Goal: Task Accomplishment & Management: Complete application form

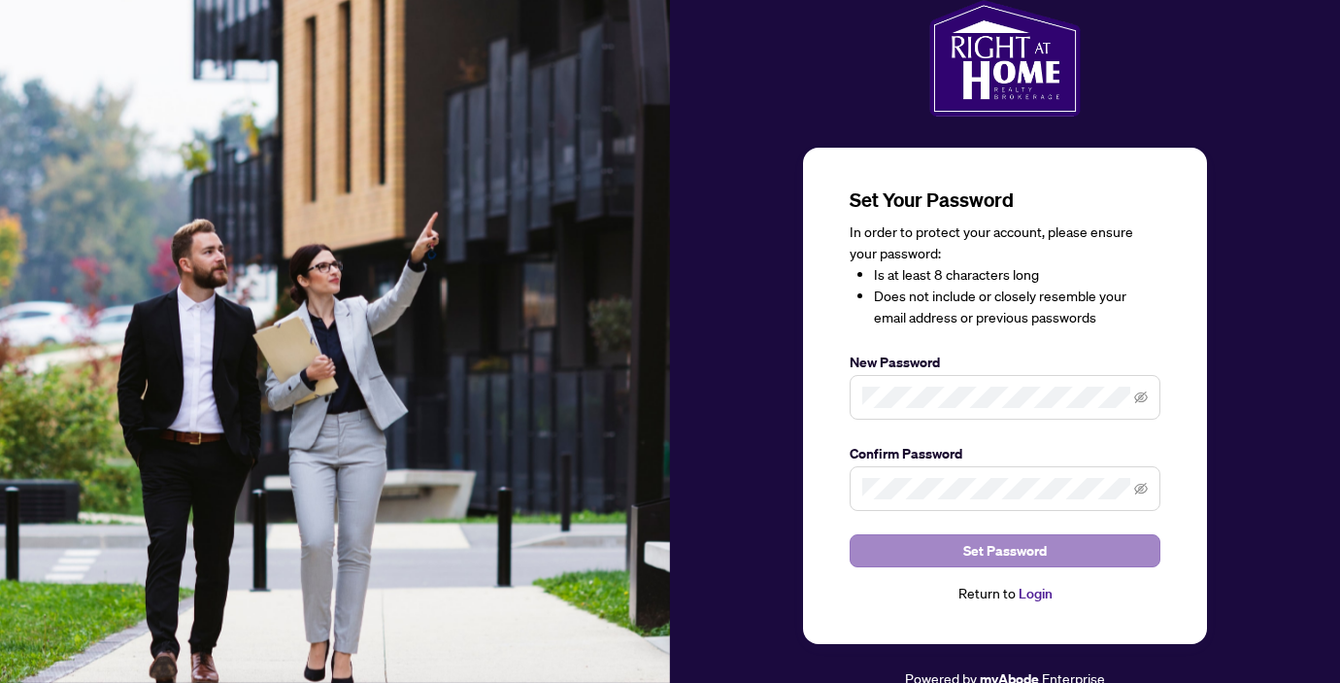
click at [927, 555] on button "Set Password" at bounding box center [1005, 550] width 311 height 33
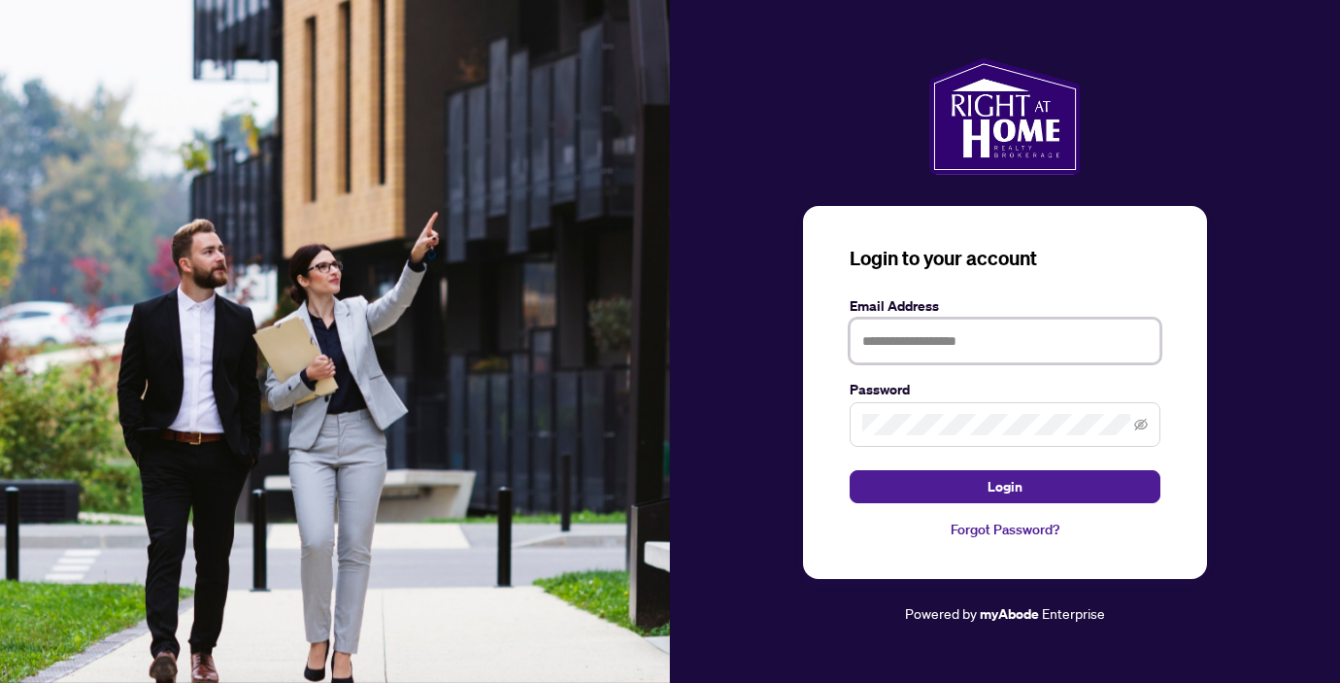
click at [888, 347] on input "text" at bounding box center [1005, 340] width 311 height 45
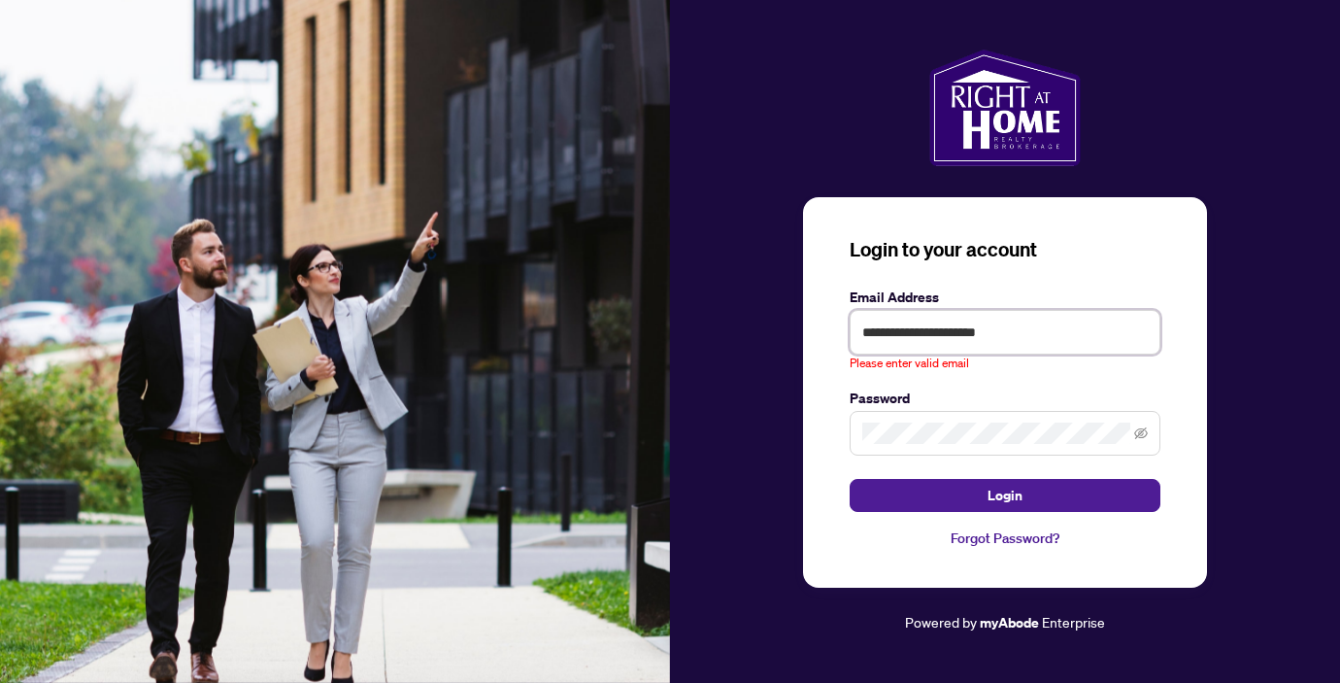
click at [1025, 345] on div "**********" at bounding box center [1005, 341] width 311 height 63
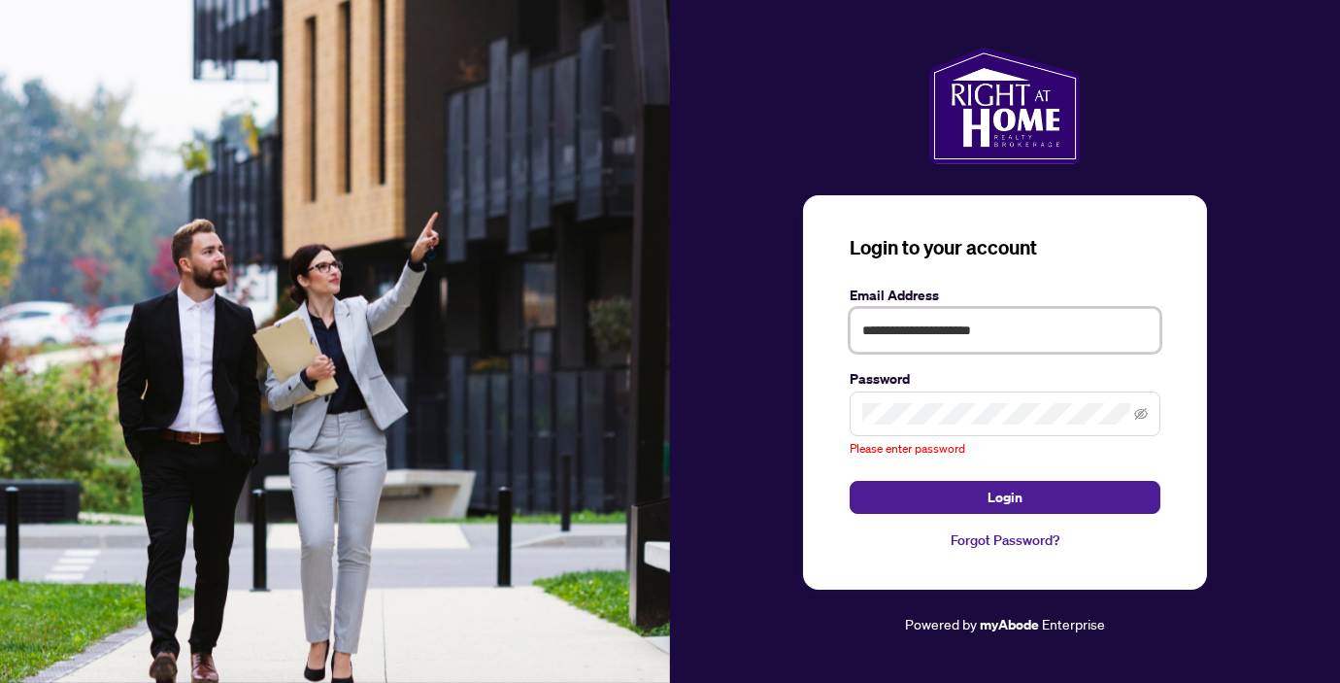
type input "**********"
click at [973, 545] on link "Forgot Password?" at bounding box center [1005, 539] width 311 height 21
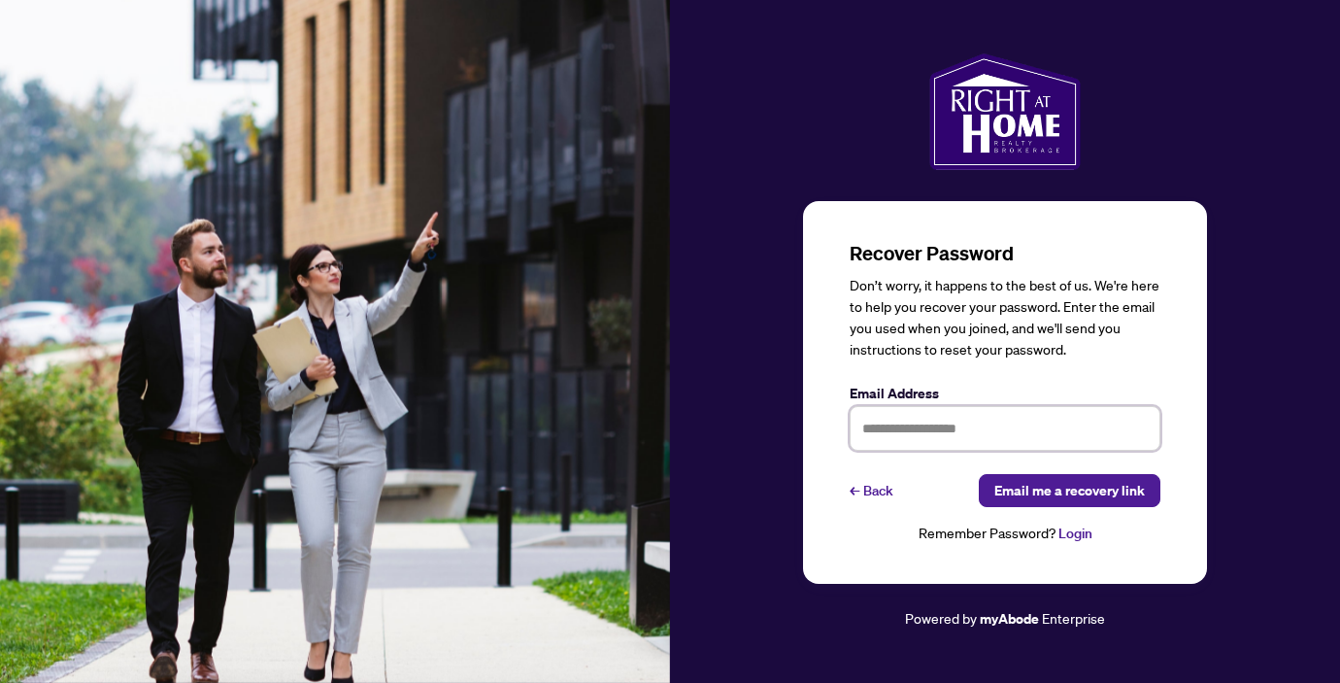
click at [1005, 440] on input "text" at bounding box center [1005, 428] width 311 height 45
type input "**********"
click at [1116, 497] on span "Email me a recovery link" at bounding box center [1069, 490] width 151 height 31
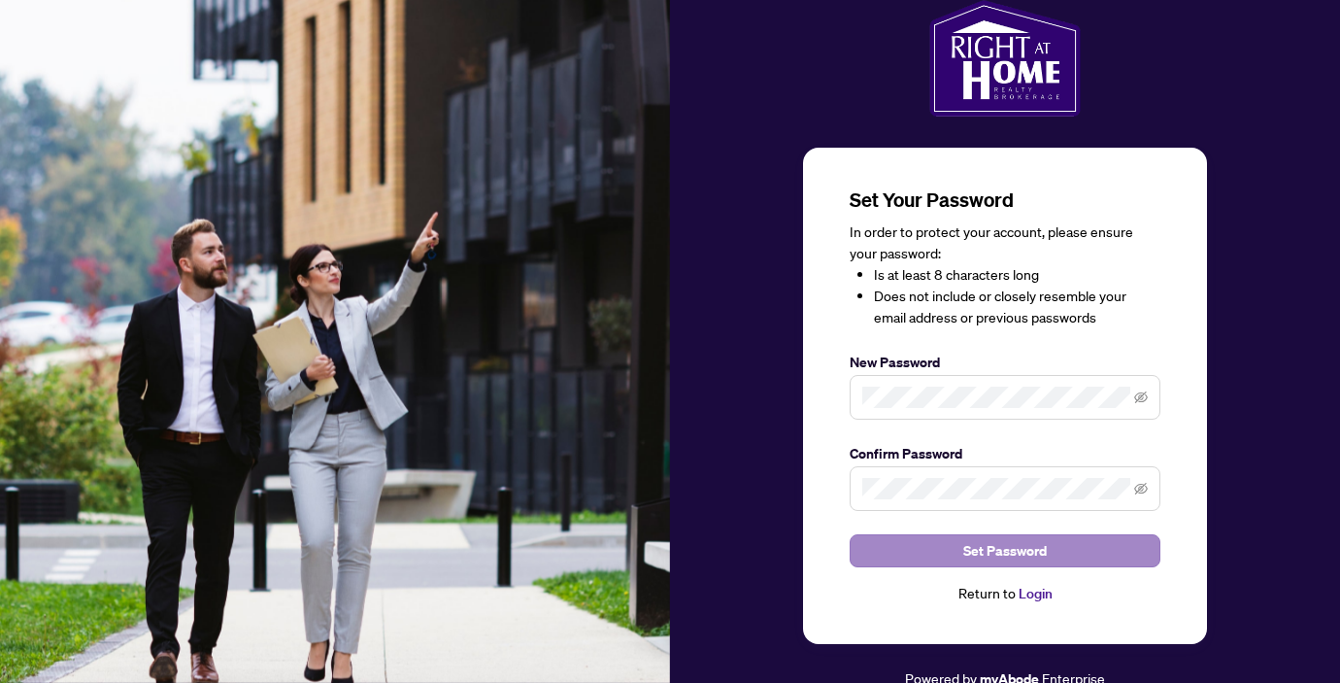
click at [922, 544] on button "Set Password" at bounding box center [1005, 550] width 311 height 33
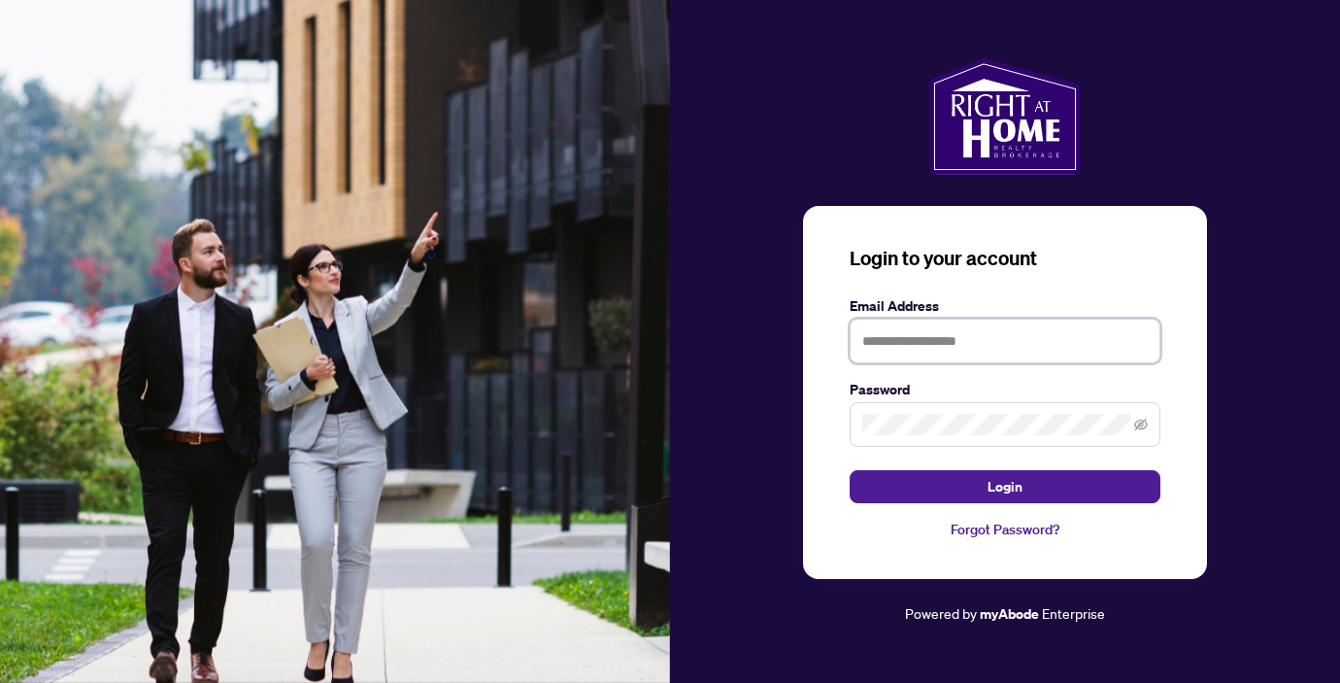
type input "**********"
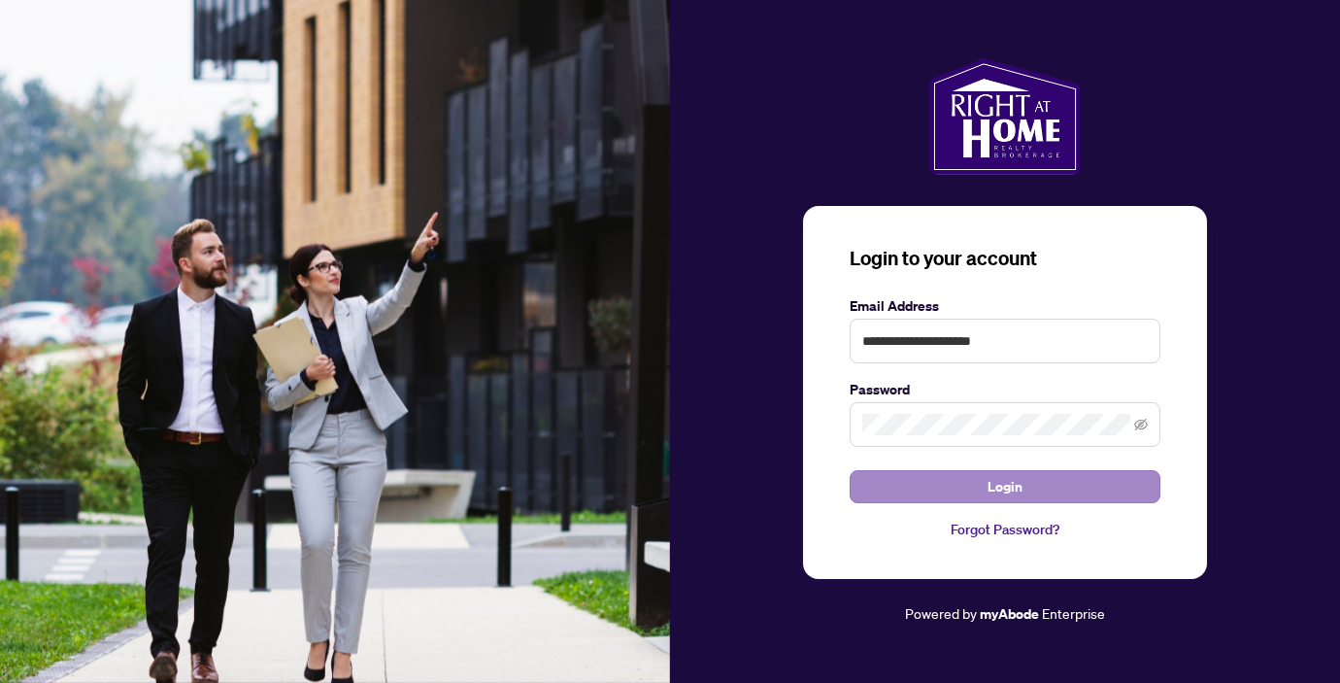
click at [930, 478] on button "Login" at bounding box center [1005, 486] width 311 height 33
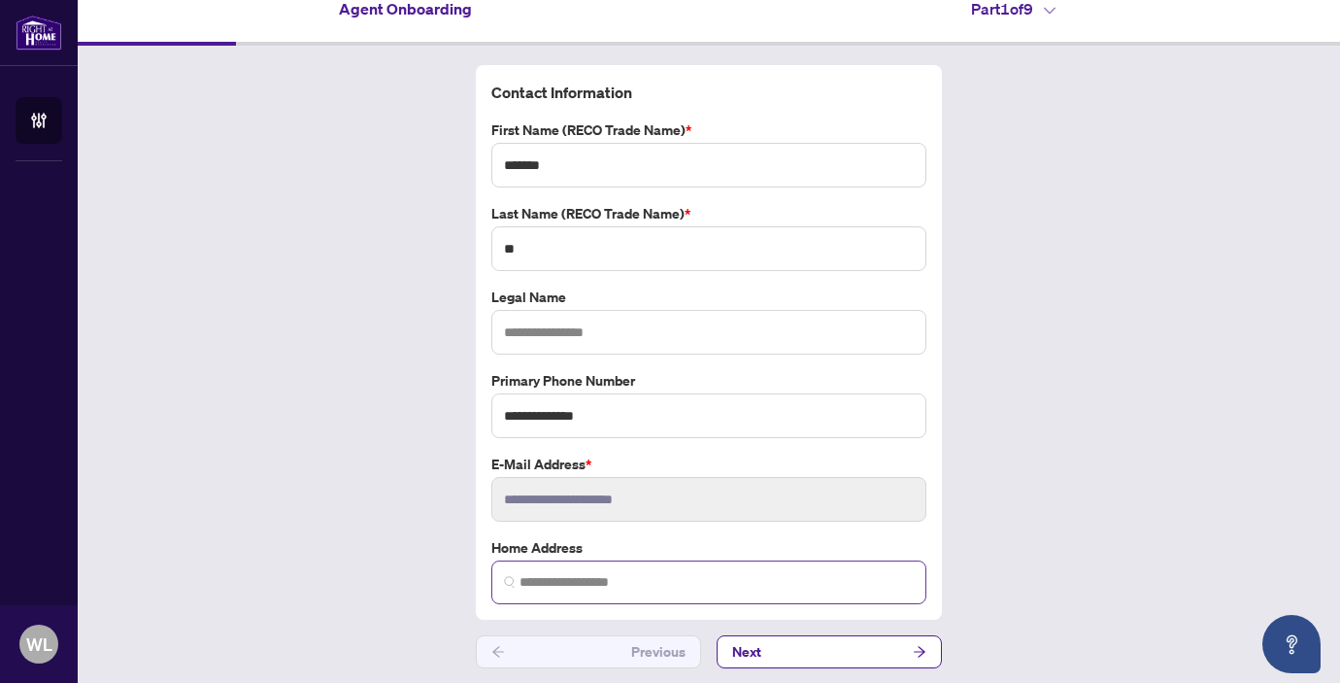
scroll to position [21, 0]
click at [771, 654] on button "Next" at bounding box center [829, 652] width 225 height 33
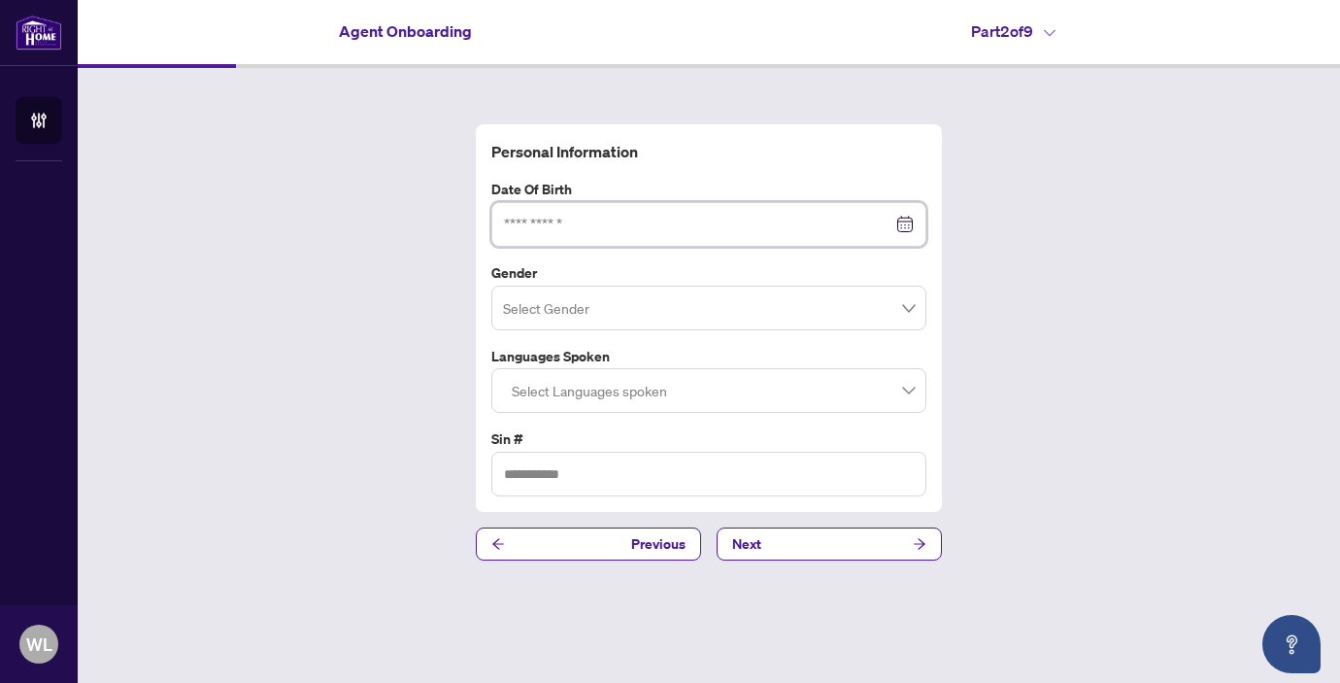
click at [545, 223] on input at bounding box center [698, 224] width 388 height 21
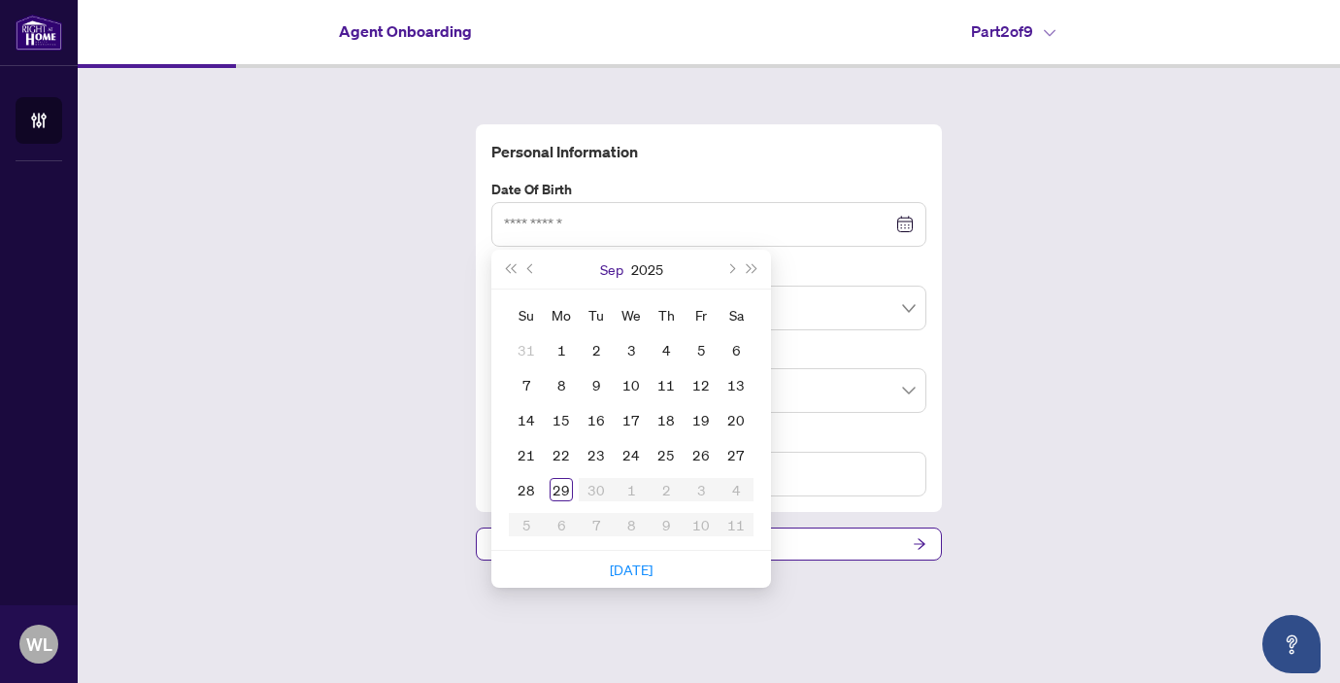
click at [615, 269] on button "Sep" at bounding box center [611, 269] width 23 height 39
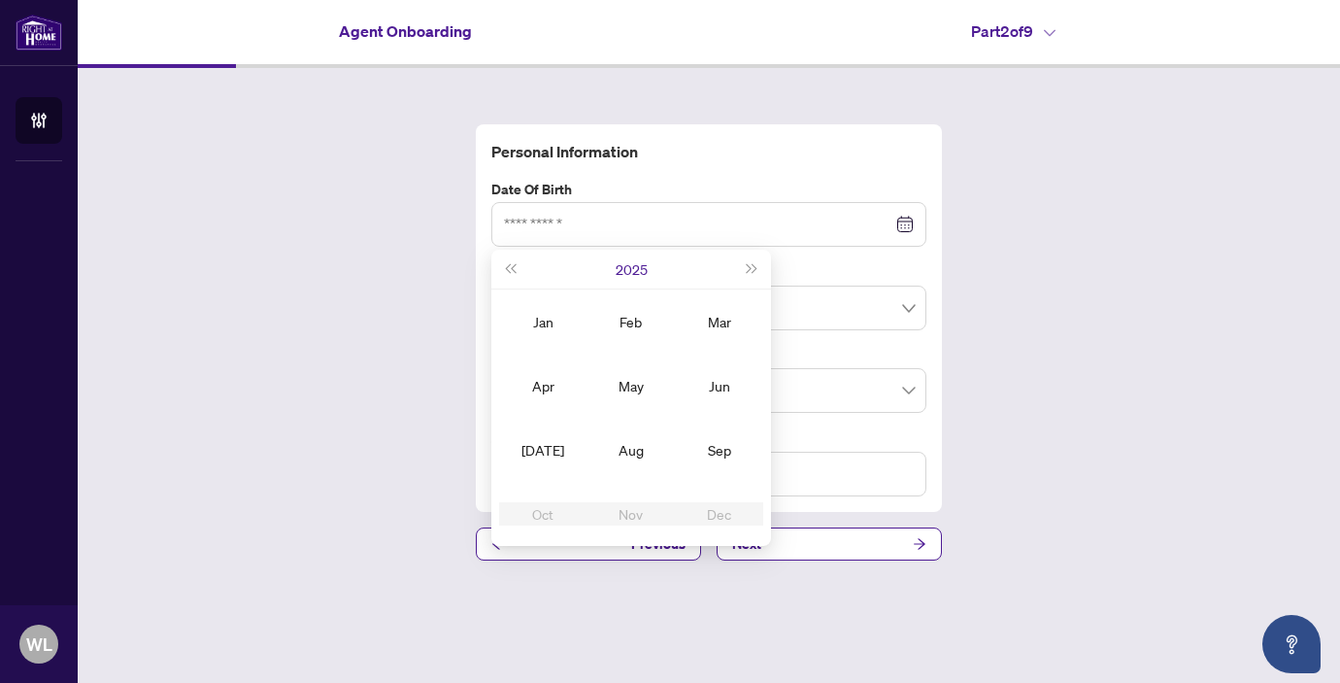
click at [616, 269] on button "2025" at bounding box center [632, 269] width 32 height 39
type input "**********"
click at [632, 273] on button "[DATE] - [DATE]" at bounding box center [631, 269] width 70 height 39
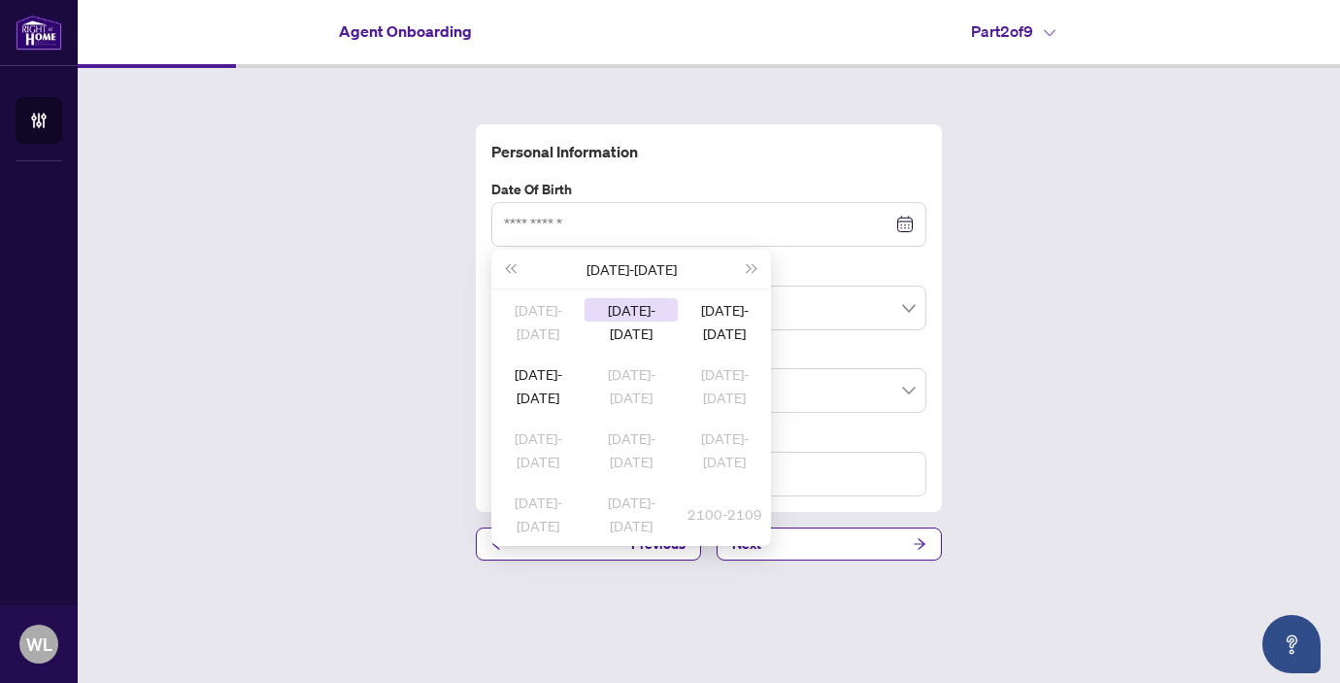
type input "**********"
click at [544, 321] on div "[DATE]-[DATE]" at bounding box center [537, 309] width 93 height 23
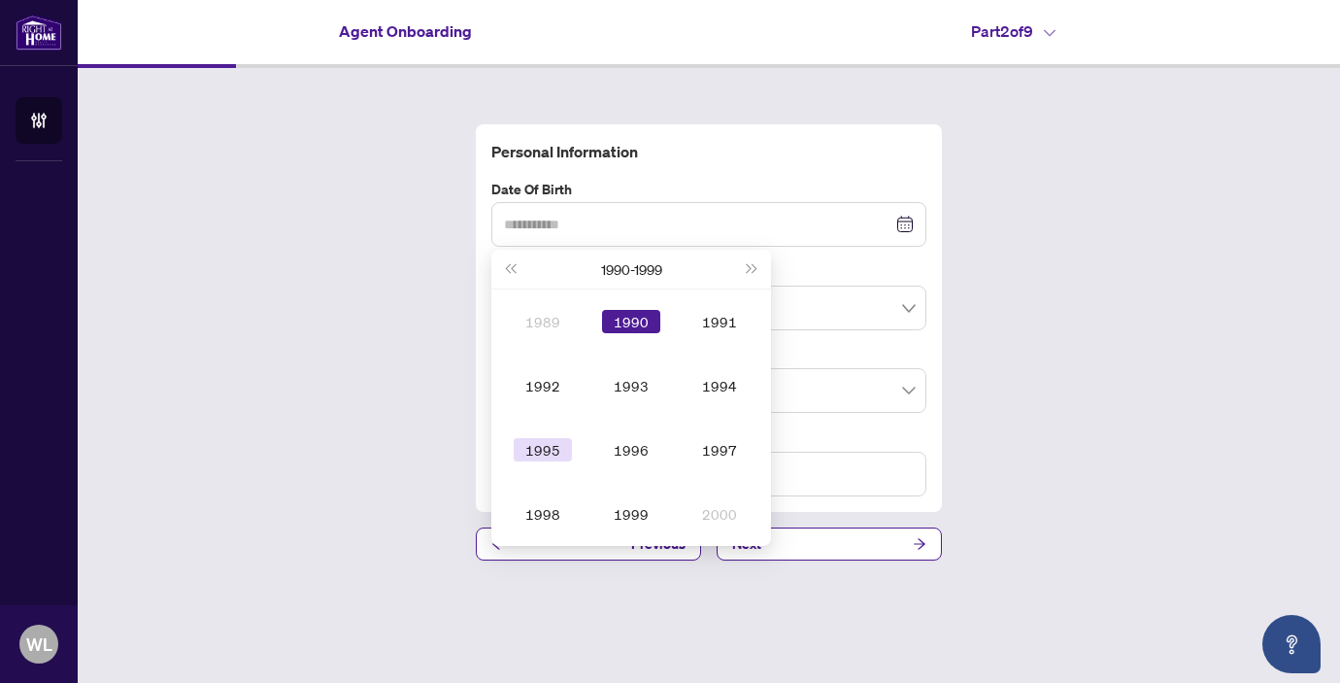
click at [527, 451] on div "1995" at bounding box center [543, 449] width 58 height 23
click at [631, 339] on td "Feb" at bounding box center [631, 321] width 88 height 64
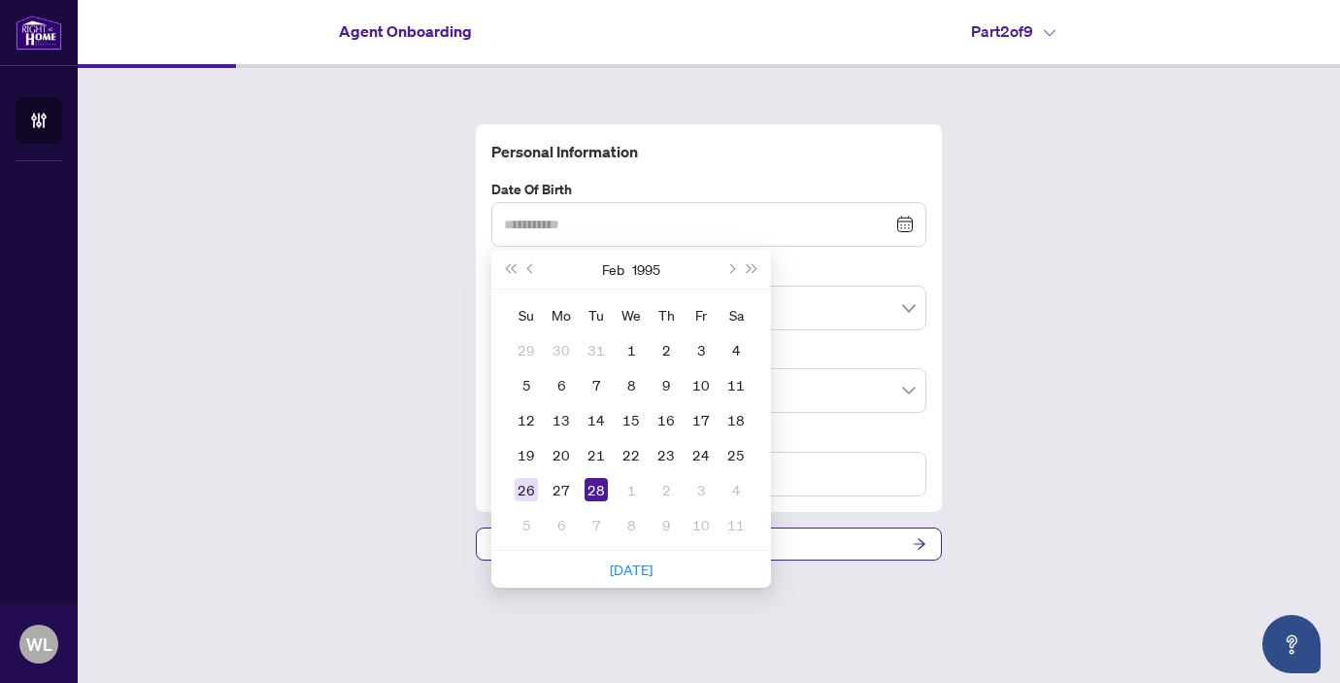
type input "**********"
click at [521, 492] on div "26" at bounding box center [526, 489] width 23 height 23
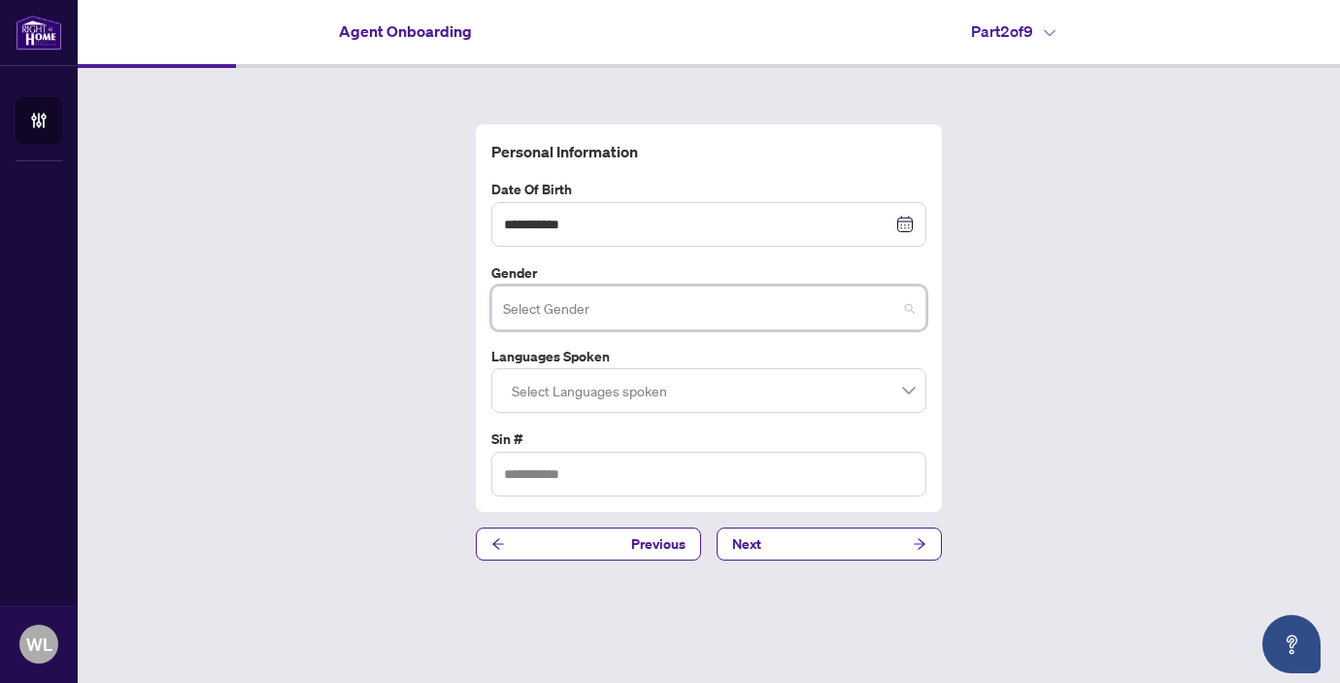
click at [644, 313] on input "search" at bounding box center [700, 310] width 394 height 43
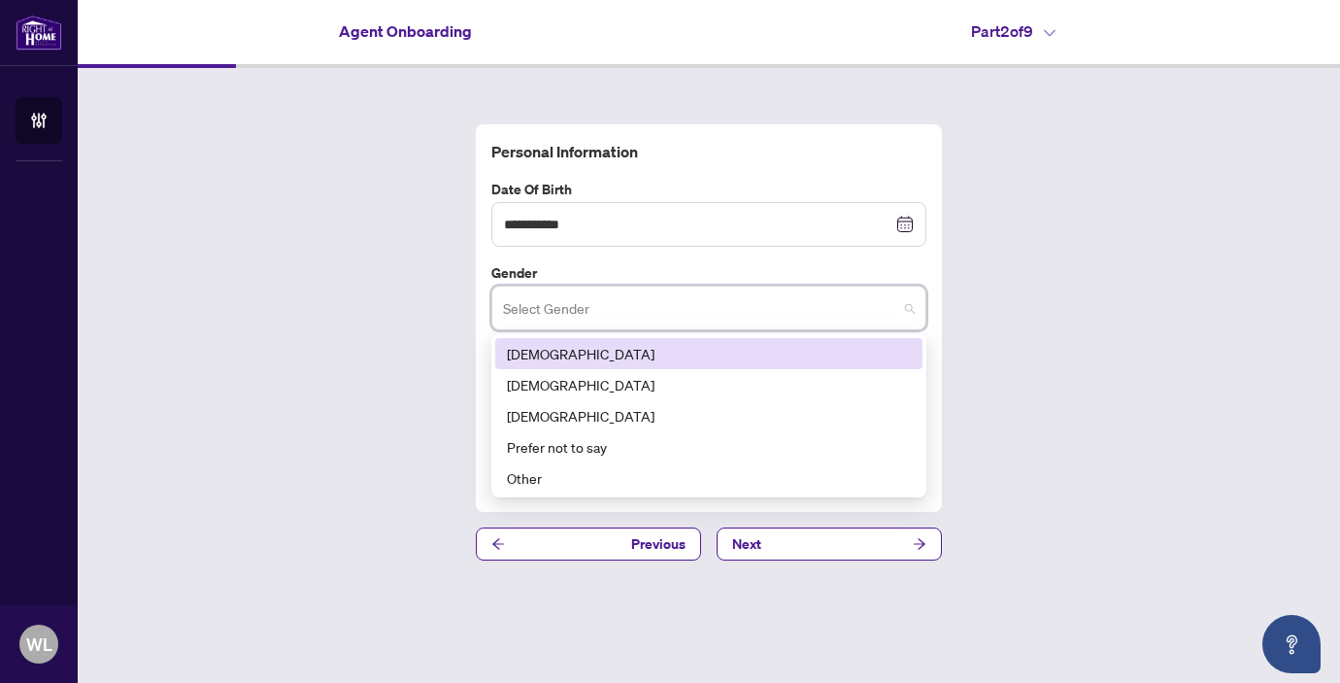
click at [593, 351] on div "[DEMOGRAPHIC_DATA]" at bounding box center [709, 353] width 404 height 21
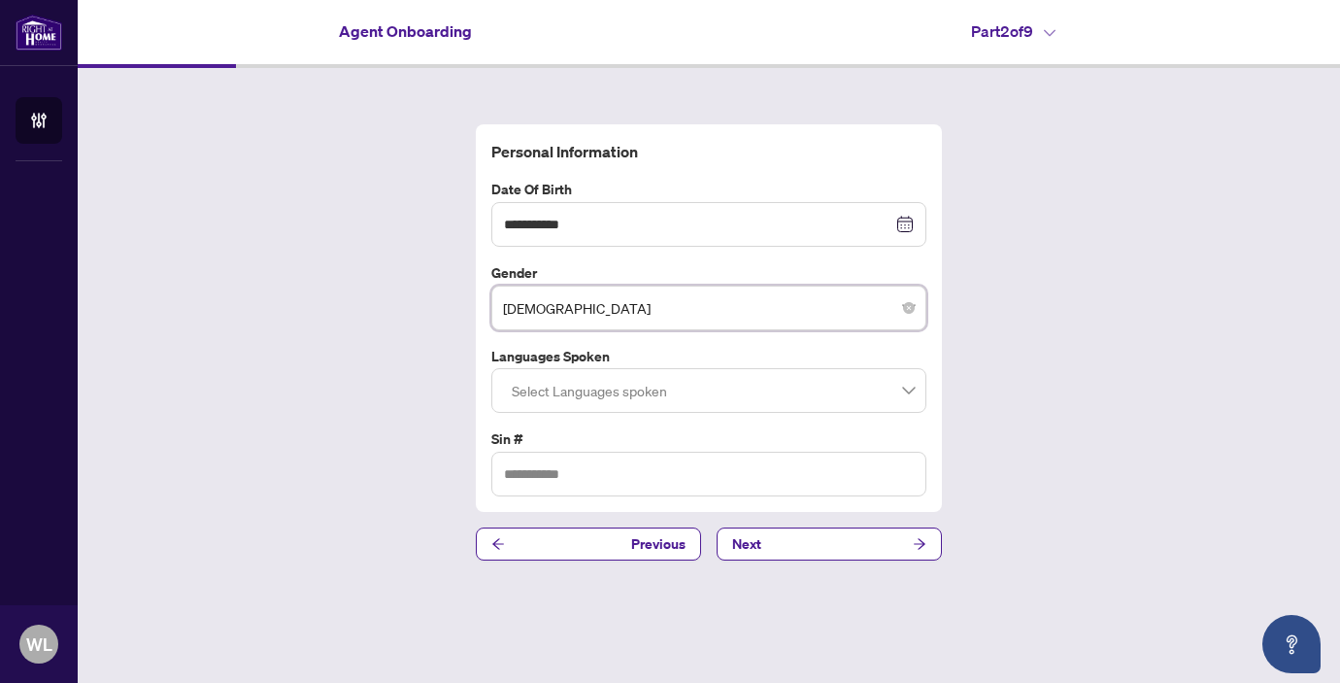
click at [566, 392] on div at bounding box center [709, 390] width 410 height 35
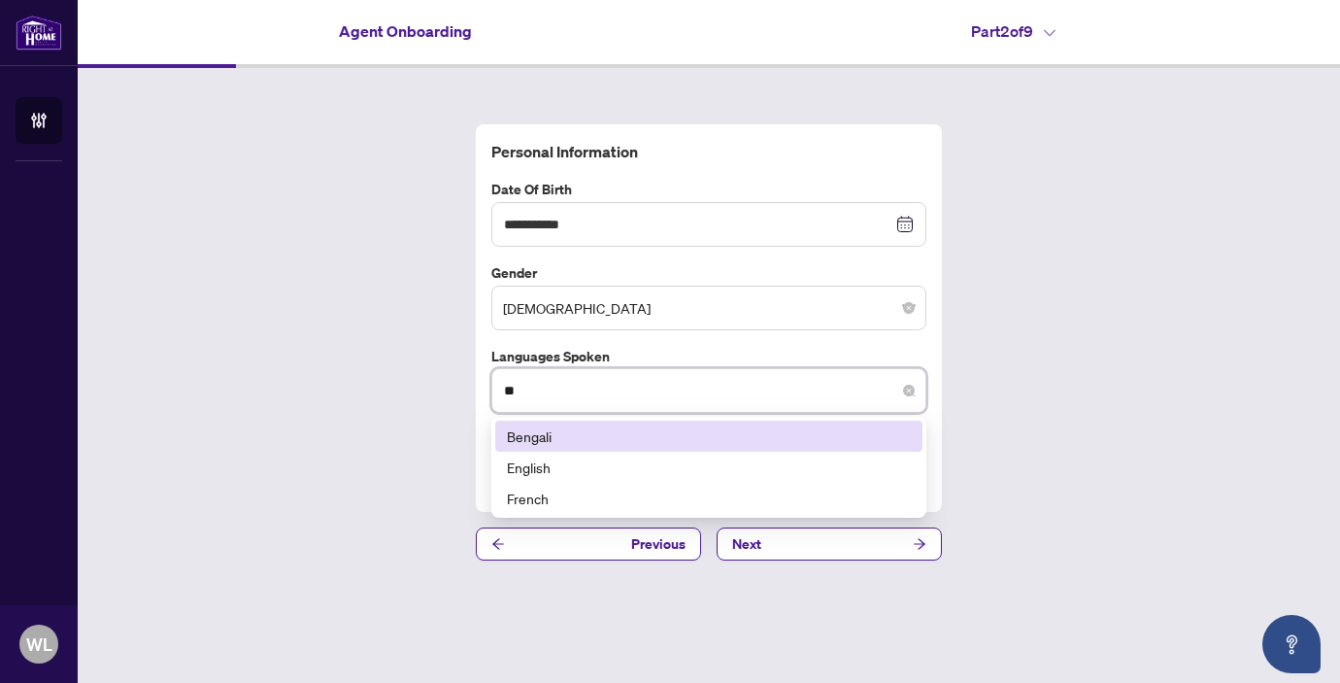
type input "***"
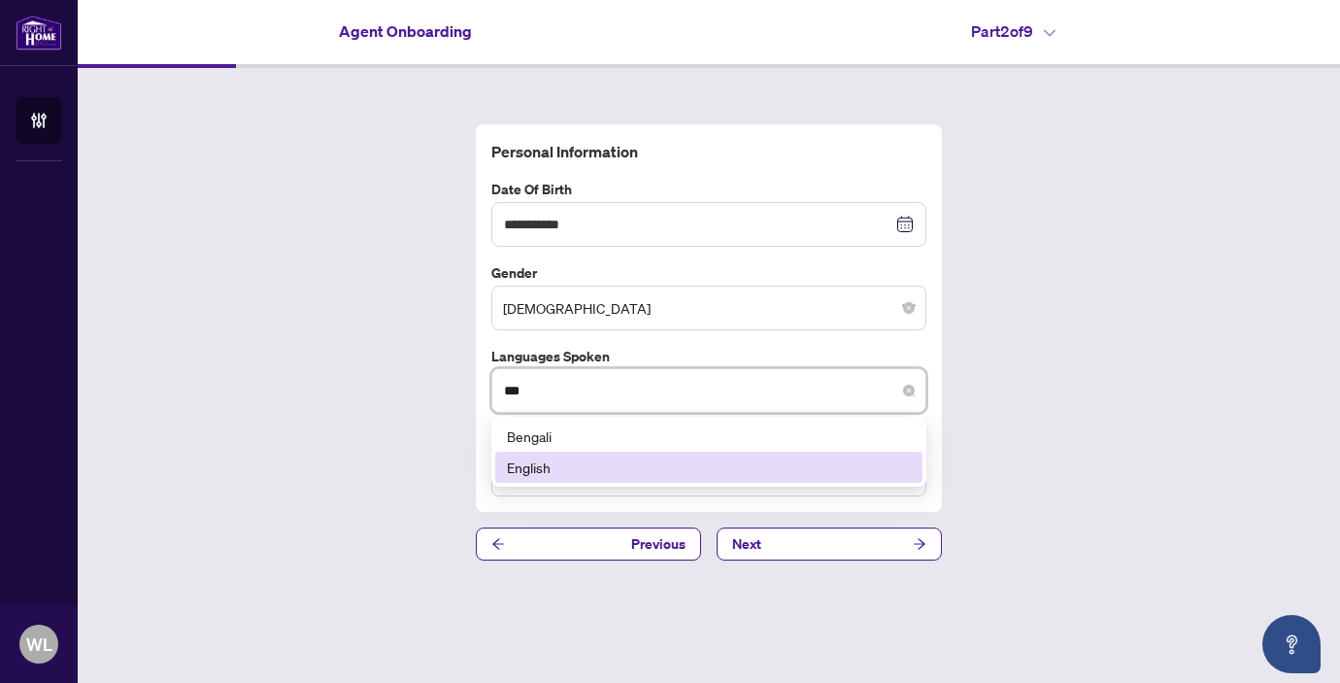
click at [544, 460] on div "English" at bounding box center [709, 466] width 404 height 21
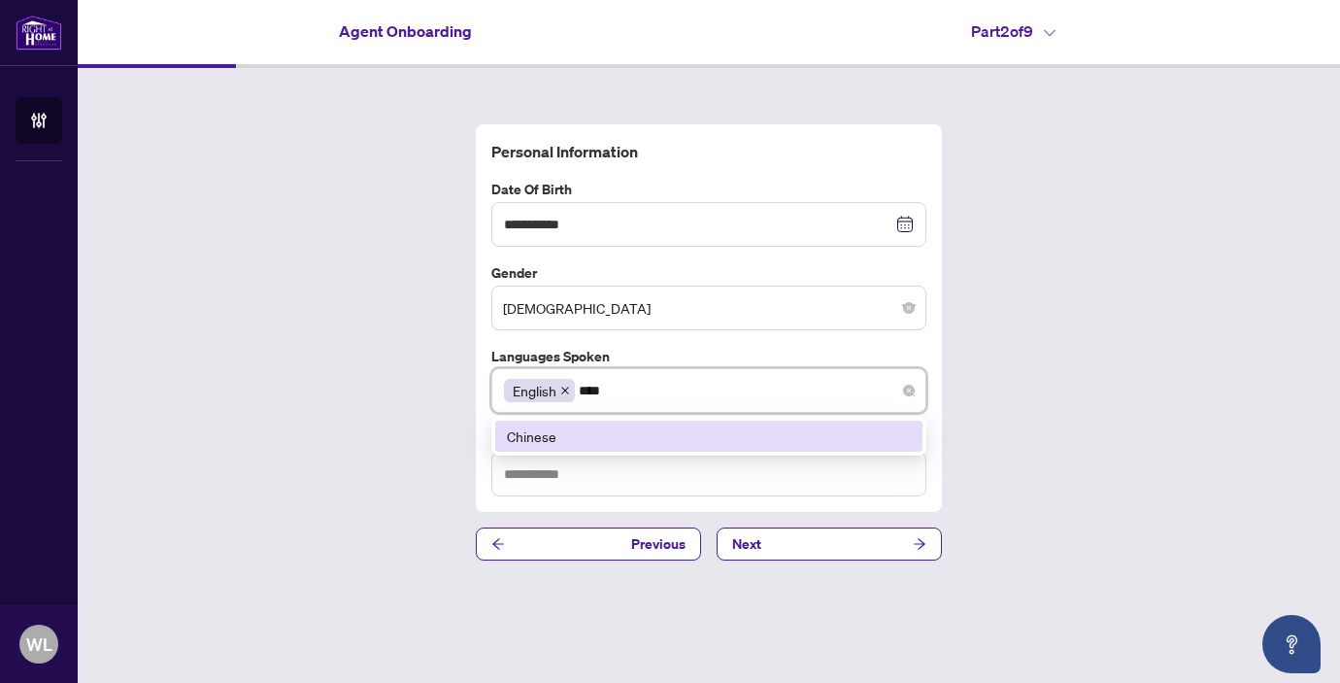
type input "*****"
click at [565, 444] on div "Chinese" at bounding box center [709, 435] width 404 height 21
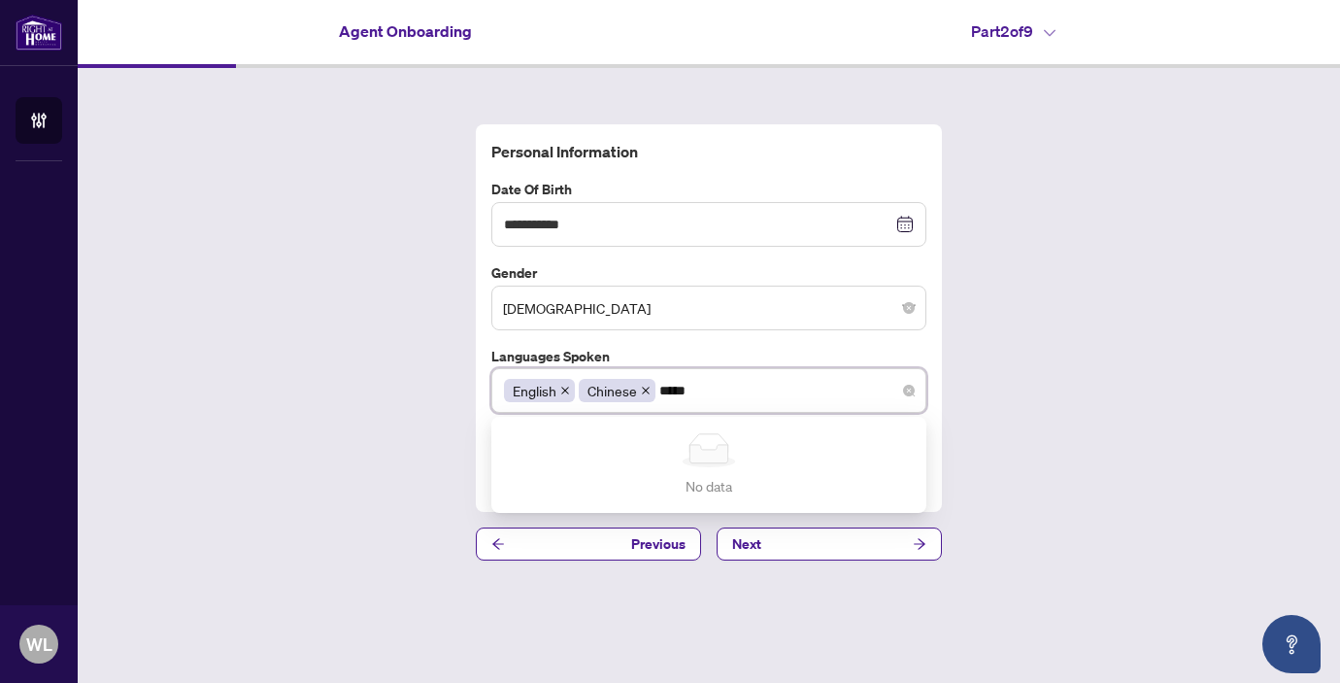
drag, startPoint x: 565, startPoint y: 444, endPoint x: 545, endPoint y: 452, distance: 21.8
click at [545, 452] on div "No data" at bounding box center [709, 450] width 388 height 34
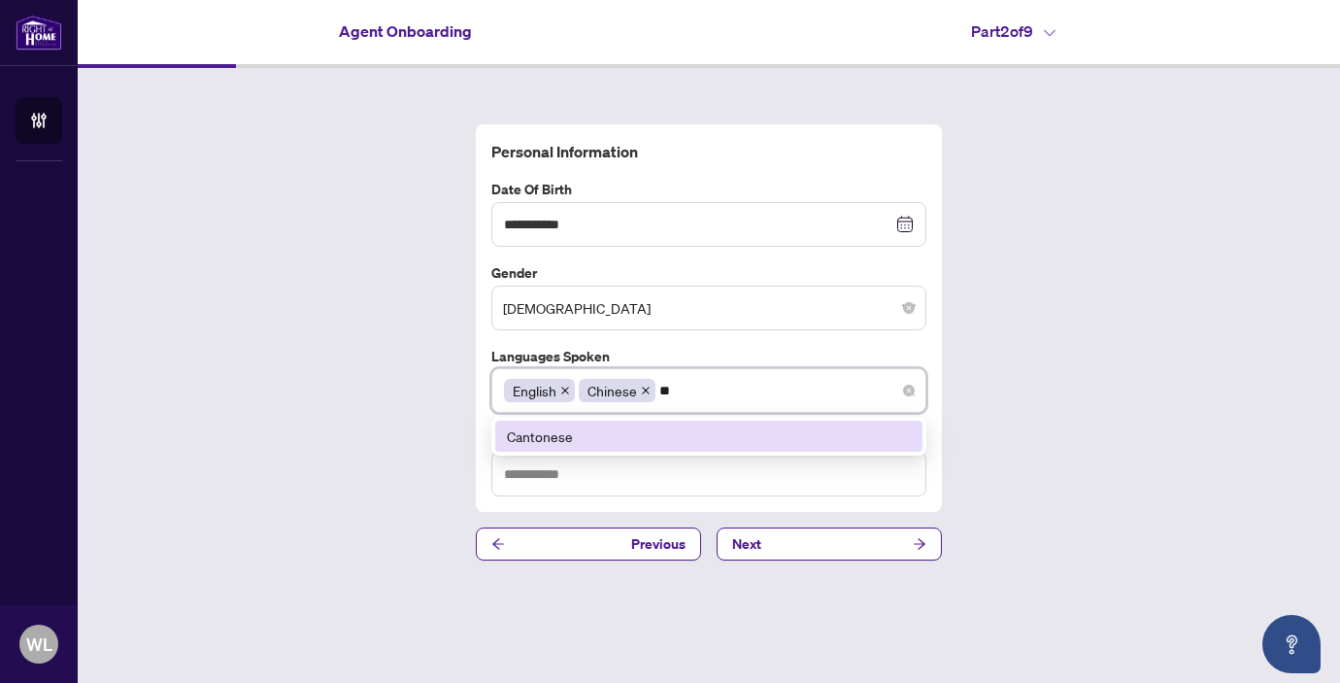
type input "*"
type input "****"
click at [618, 427] on div "Cantonese" at bounding box center [709, 435] width 404 height 21
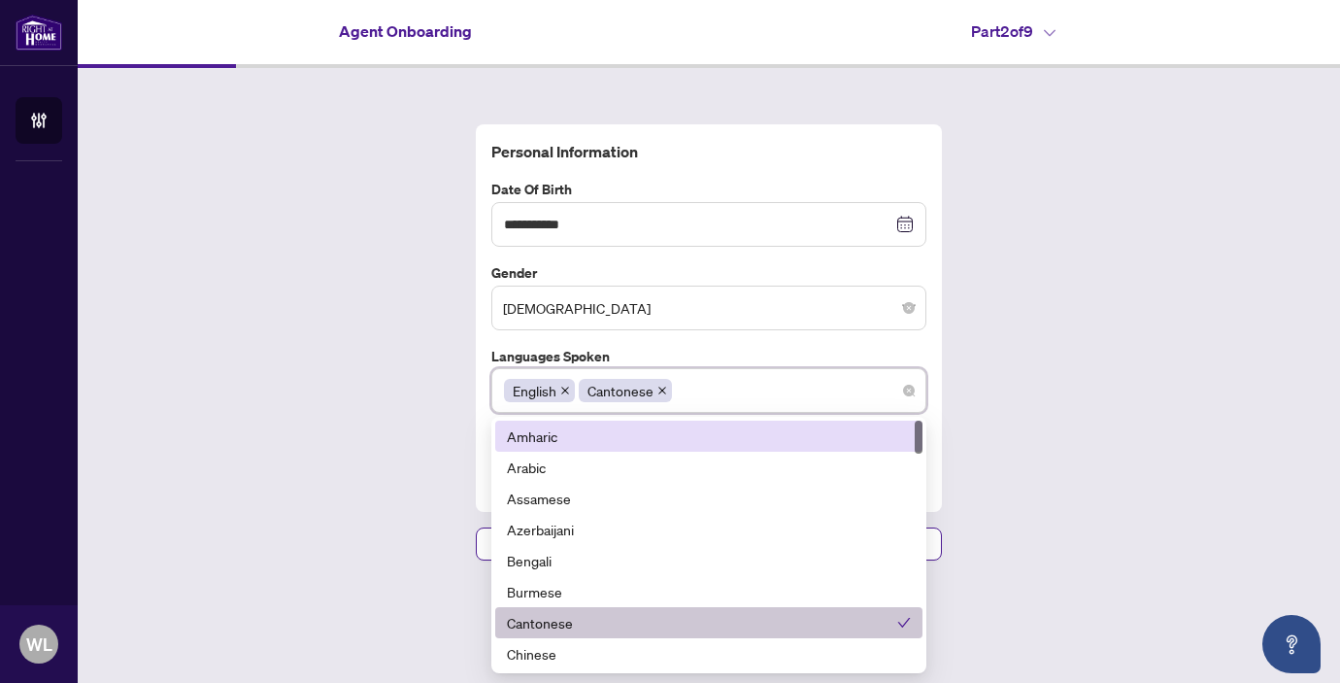
click at [296, 434] on div "**********" at bounding box center [709, 342] width 1262 height 549
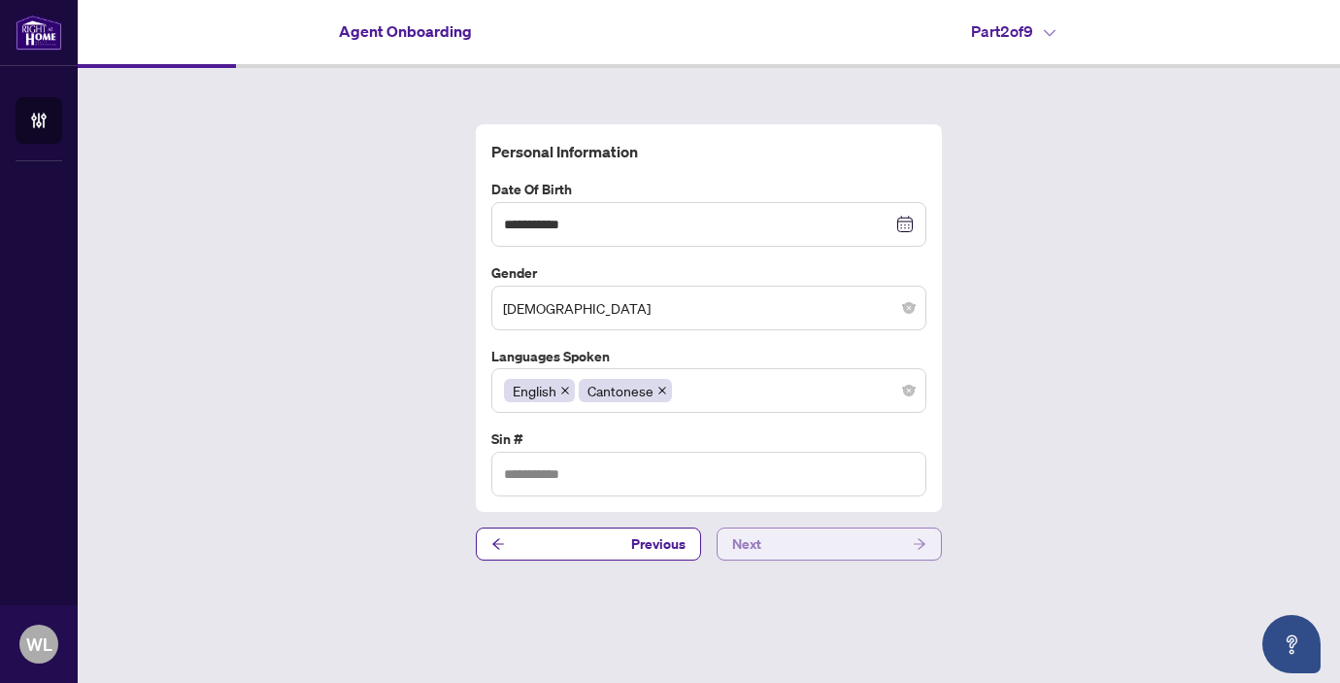
click at [771, 548] on button "Next" at bounding box center [829, 543] width 225 height 33
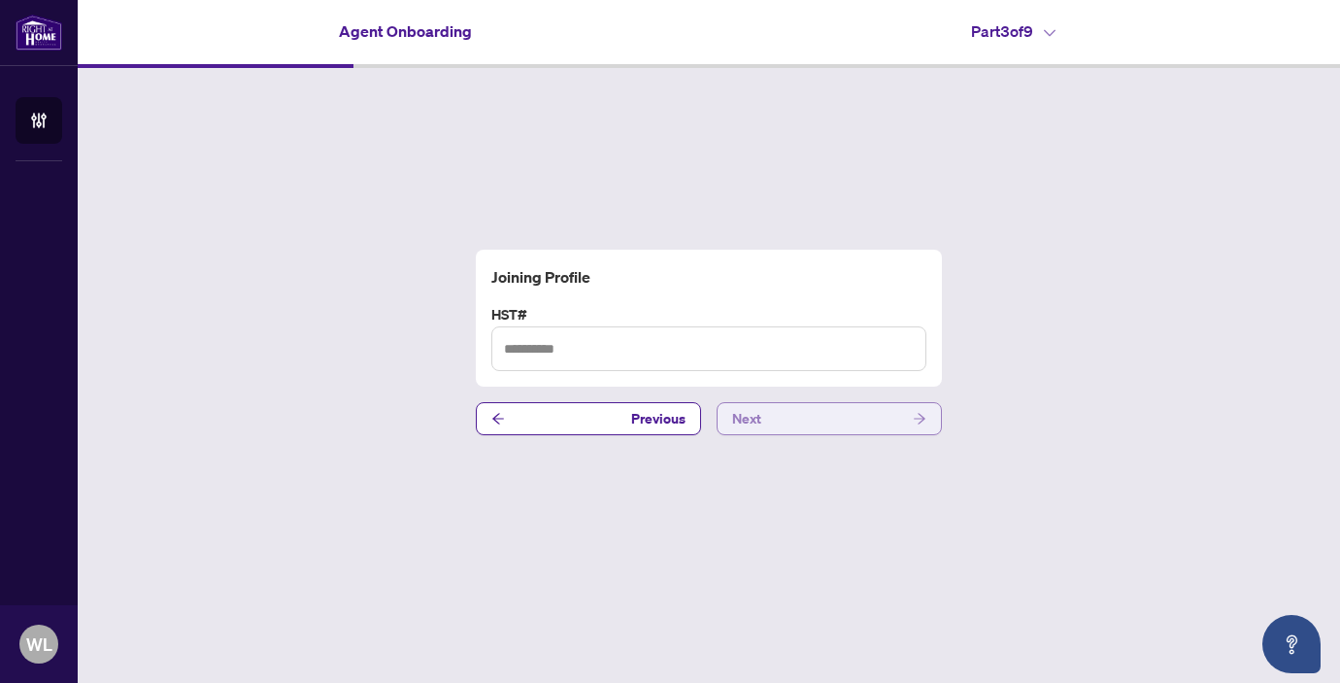
click at [751, 416] on span "Next" at bounding box center [746, 418] width 29 height 31
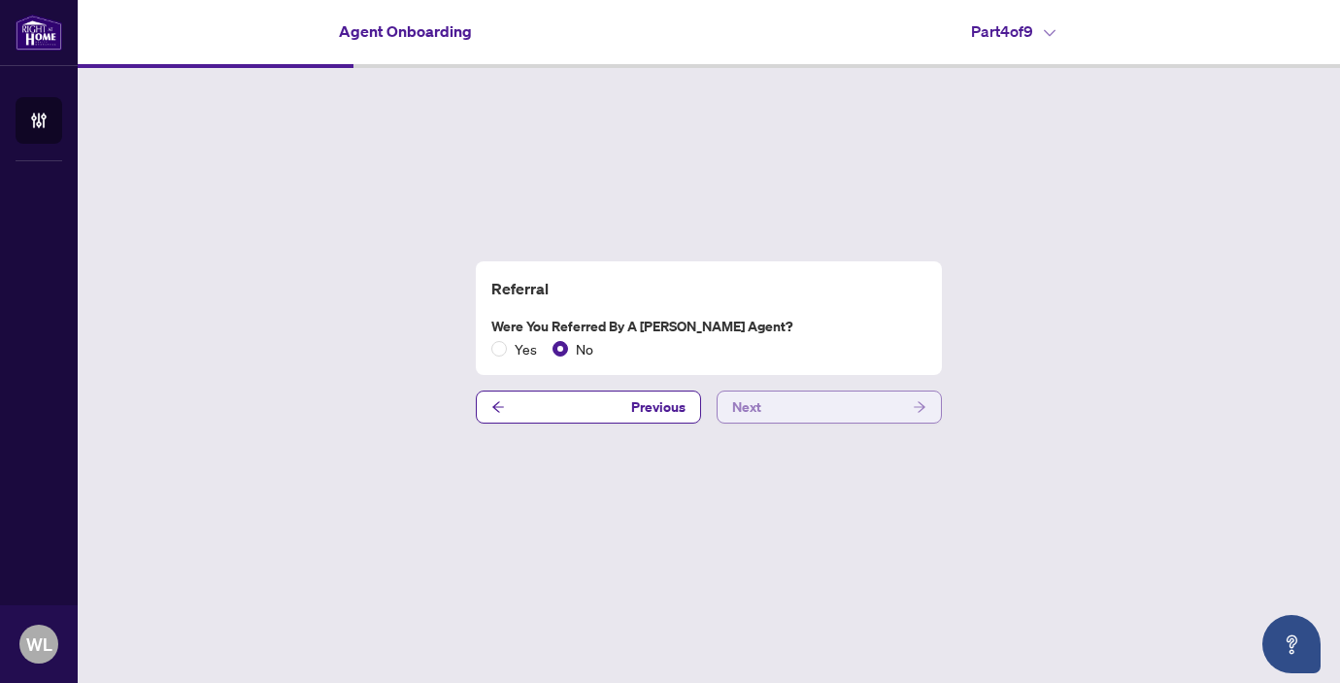
click at [782, 397] on button "Next" at bounding box center [829, 406] width 225 height 33
click at [582, 365] on div "PREC Are you joining as PREC? Yes No" at bounding box center [709, 318] width 466 height 115
click at [578, 347] on span "No" at bounding box center [584, 348] width 33 height 21
click at [810, 407] on button "Next" at bounding box center [829, 406] width 225 height 33
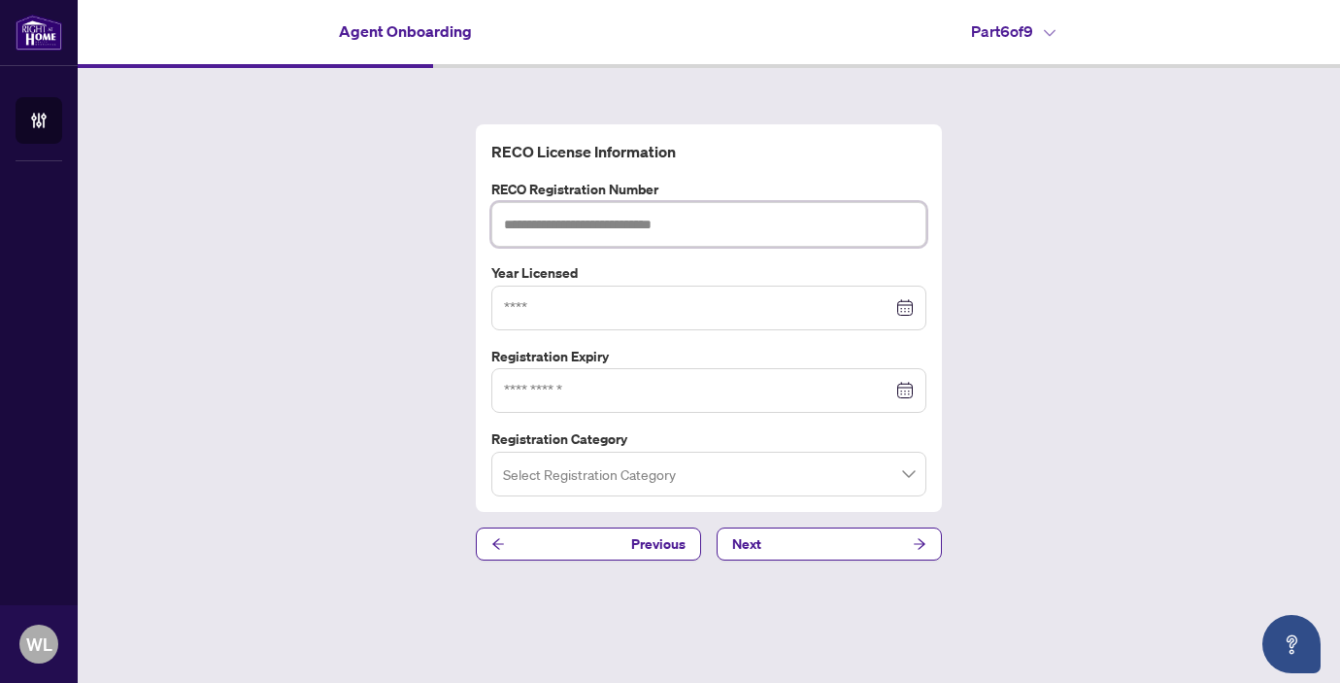
click at [632, 232] on input "text" at bounding box center [708, 224] width 435 height 45
click at [687, 218] on input "text" at bounding box center [708, 224] width 435 height 45
click at [595, 332] on div "RECO License Information RECO Registration Number Year Licensed Registration Ex…" at bounding box center [709, 318] width 451 height 357
click at [755, 536] on span "Next" at bounding box center [746, 543] width 29 height 31
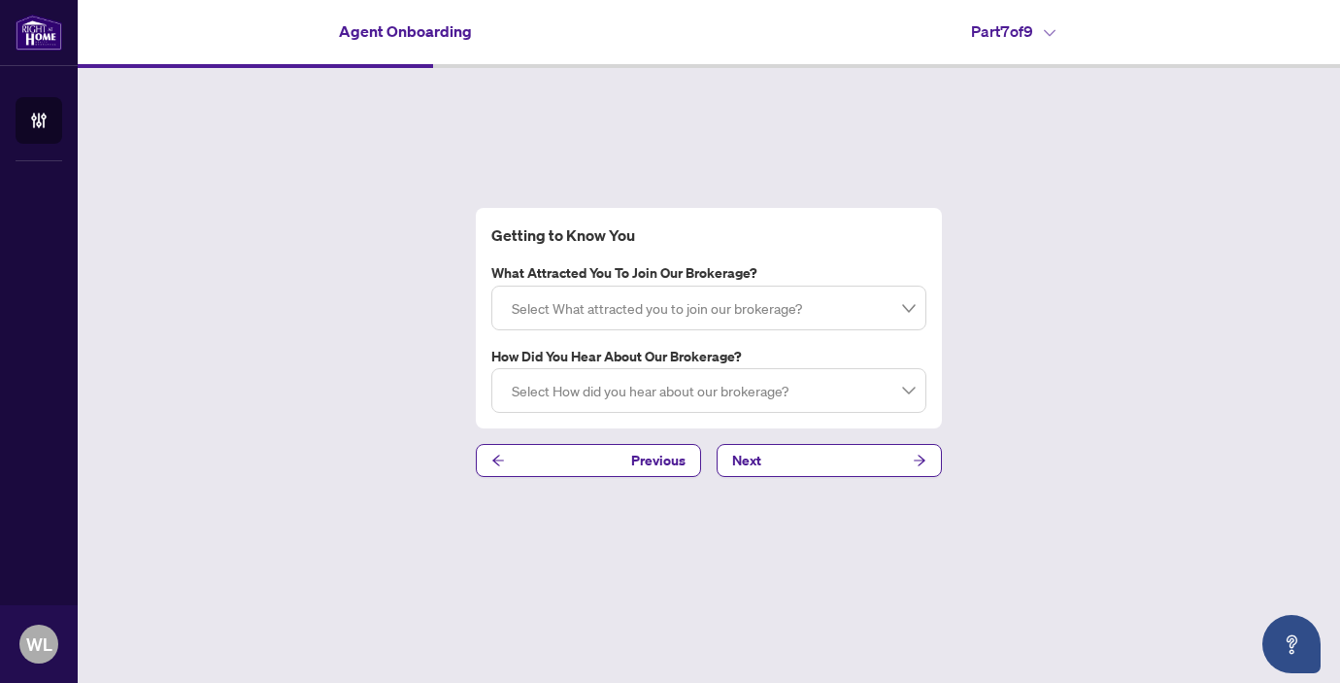
click at [620, 306] on div at bounding box center [709, 307] width 410 height 35
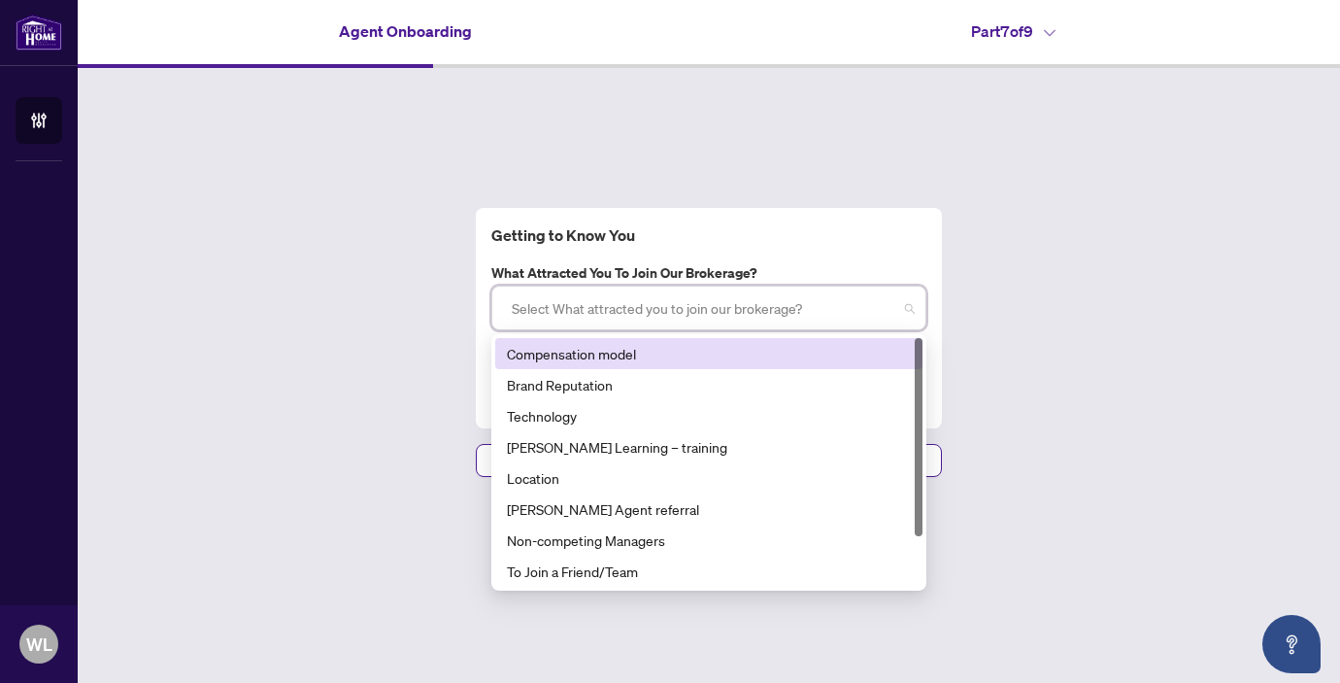
click at [616, 352] on div "Compensation model" at bounding box center [709, 353] width 404 height 21
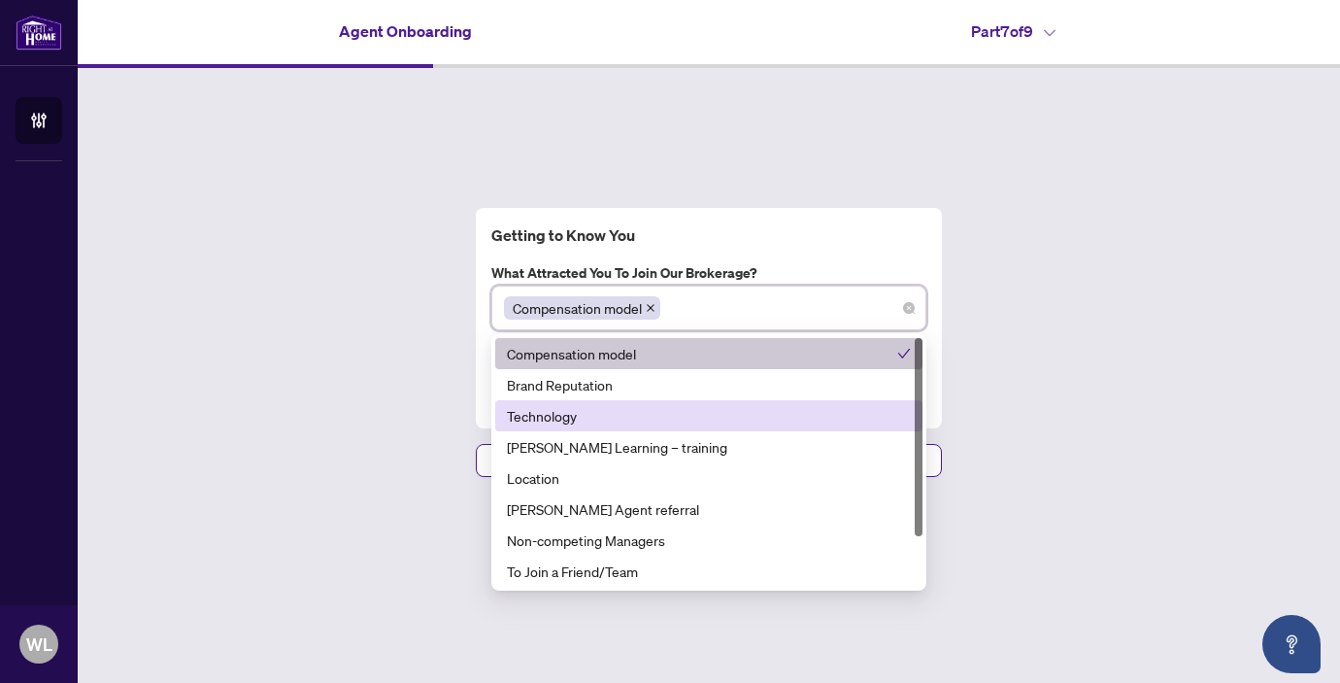
click at [382, 400] on div "Getting to Know You What attracted you to join our brokerage? Compensation mode…" at bounding box center [709, 342] width 1262 height 549
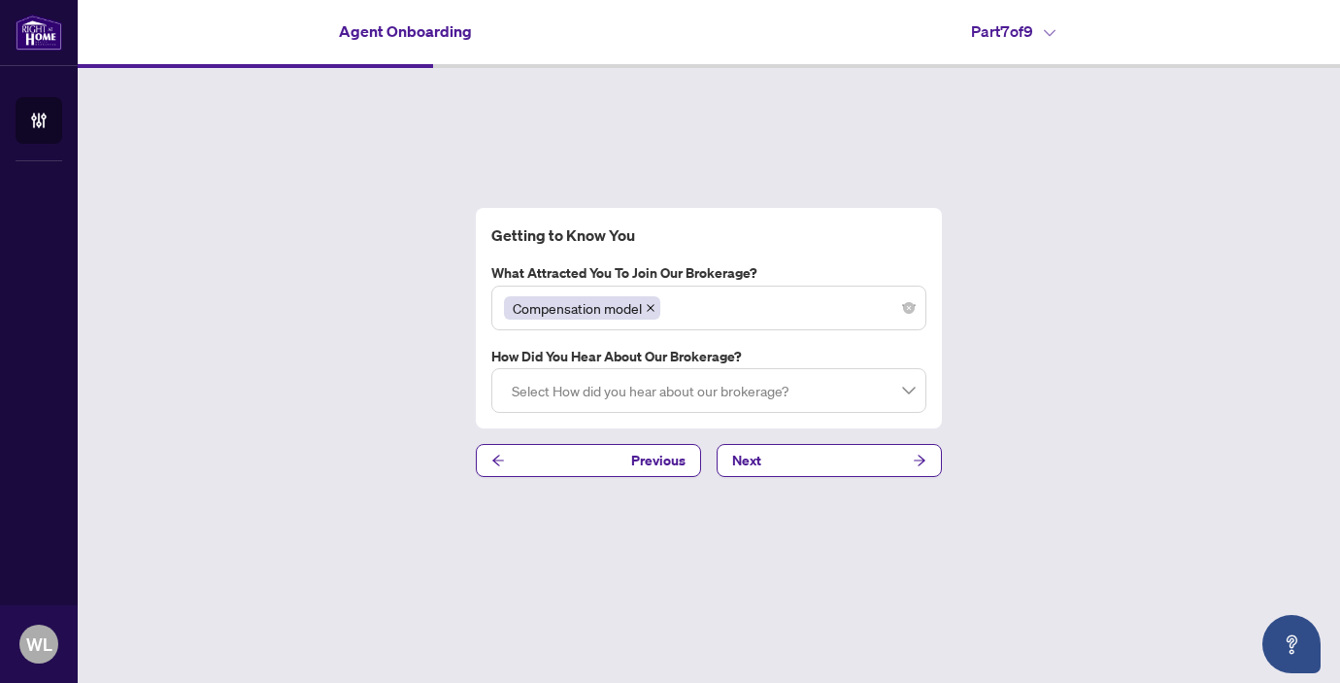
click at [670, 393] on div at bounding box center [709, 390] width 410 height 35
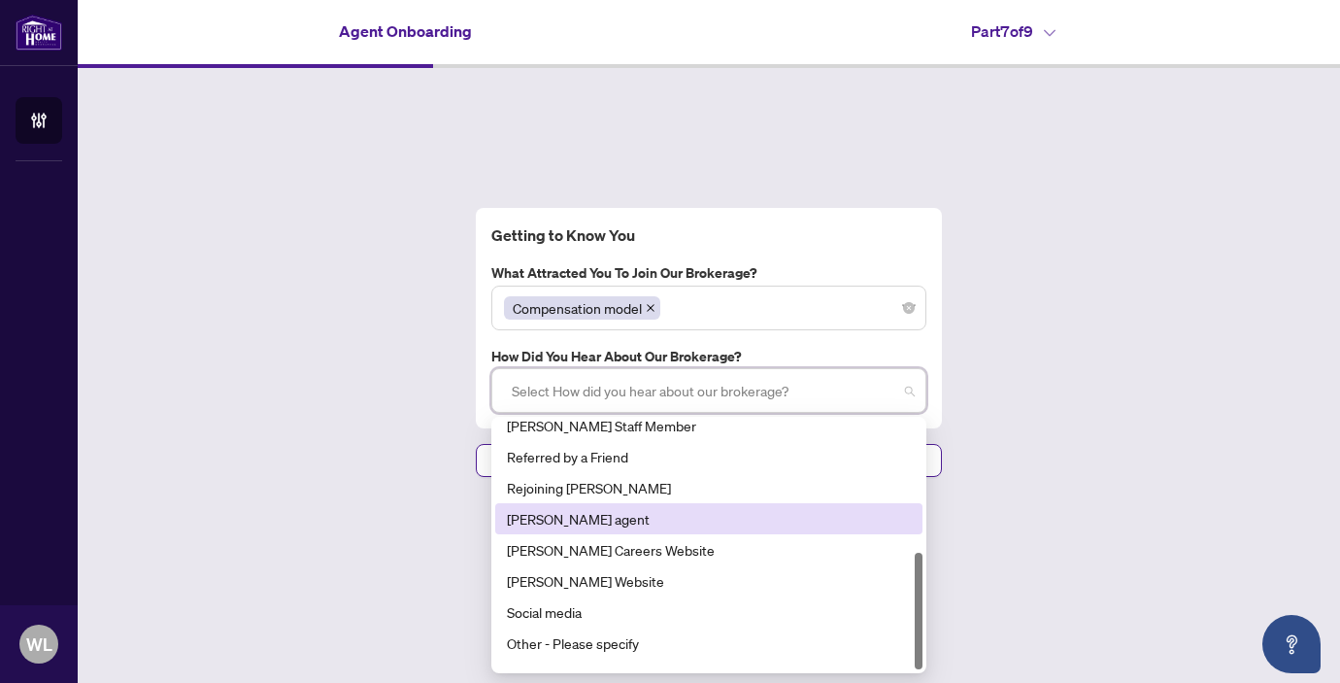
scroll to position [280, 0]
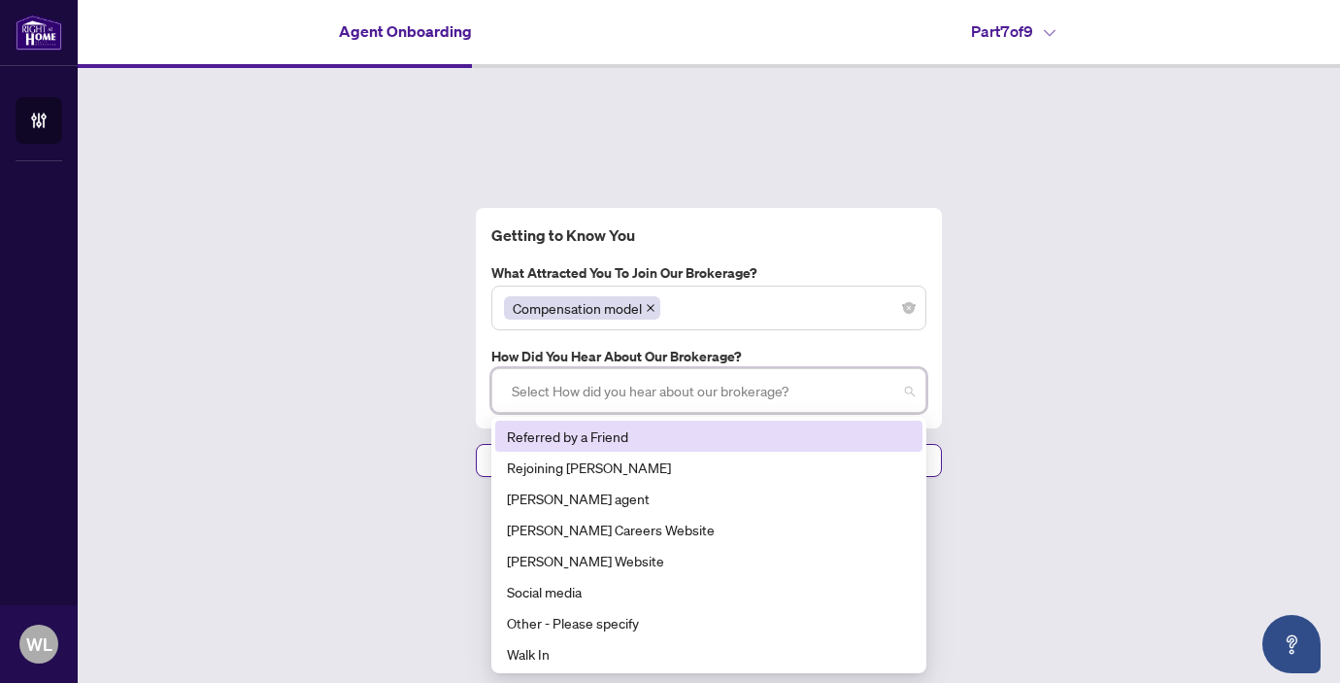
click at [596, 441] on div "Referred by a Friend" at bounding box center [709, 435] width 404 height 21
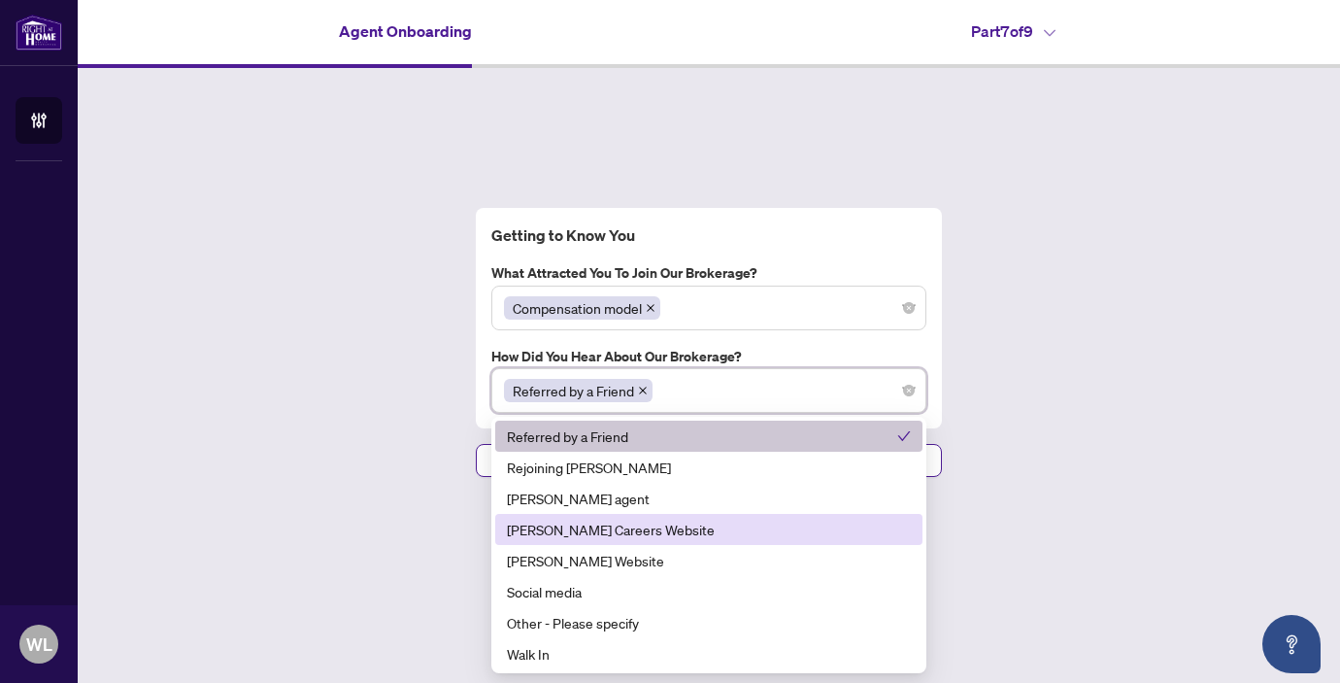
click at [990, 495] on div "Getting to Know You What attracted you to join our brokerage? Compensation mode…" at bounding box center [709, 342] width 1262 height 549
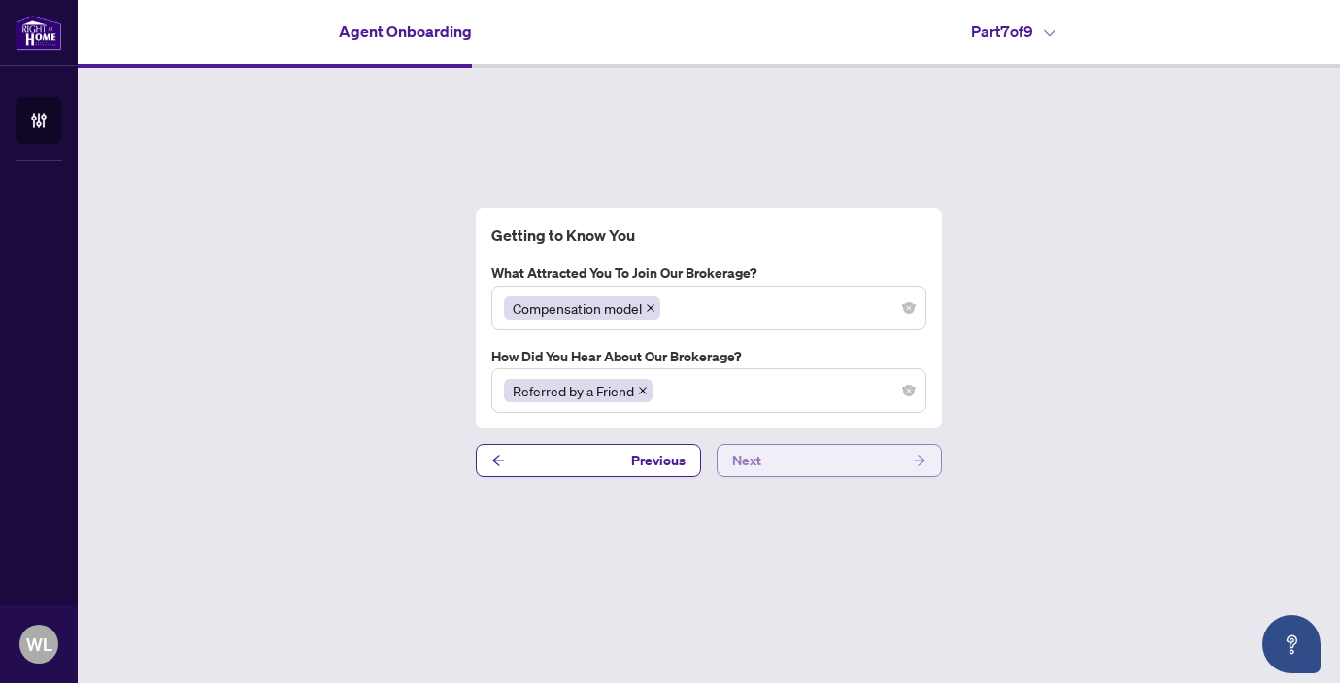
click at [840, 459] on button "Next" at bounding box center [829, 460] width 225 height 33
click at [782, 466] on button "Next" at bounding box center [829, 460] width 225 height 33
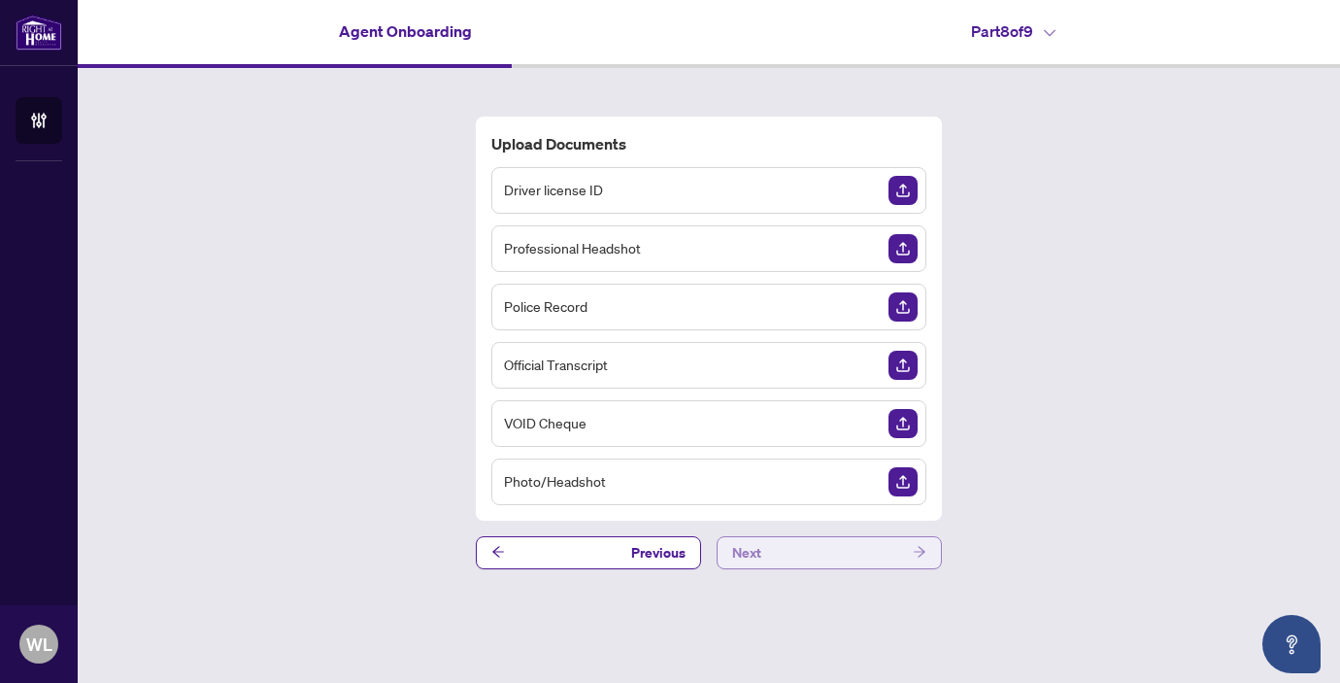
click at [791, 548] on button "Next" at bounding box center [829, 552] width 225 height 33
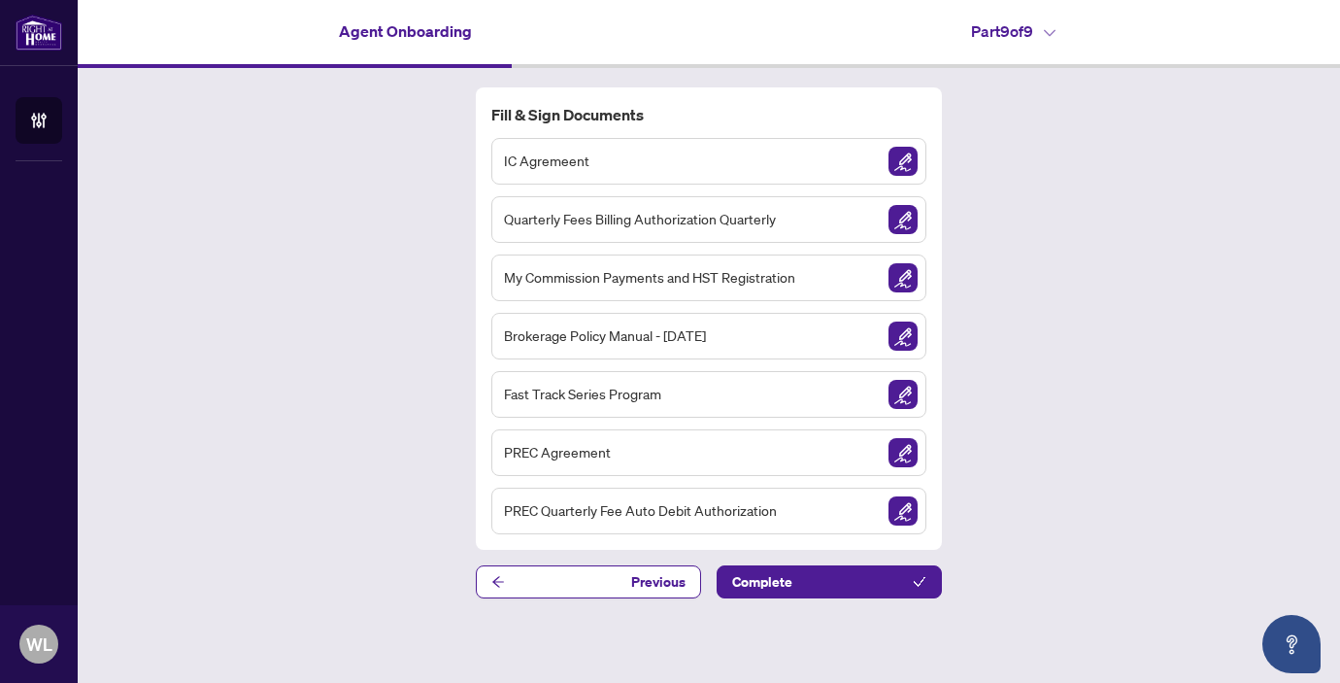
click at [913, 154] on img "Sign Document" at bounding box center [902, 161] width 29 height 29
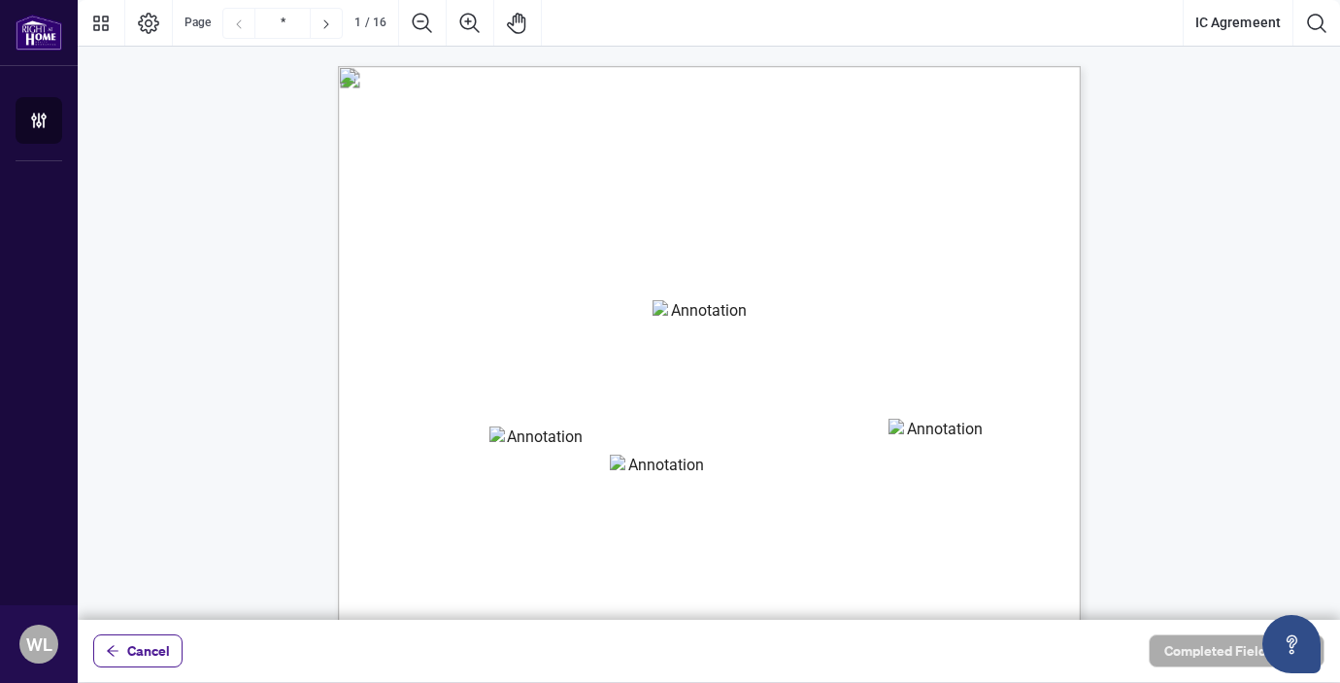
scroll to position [70, 0]
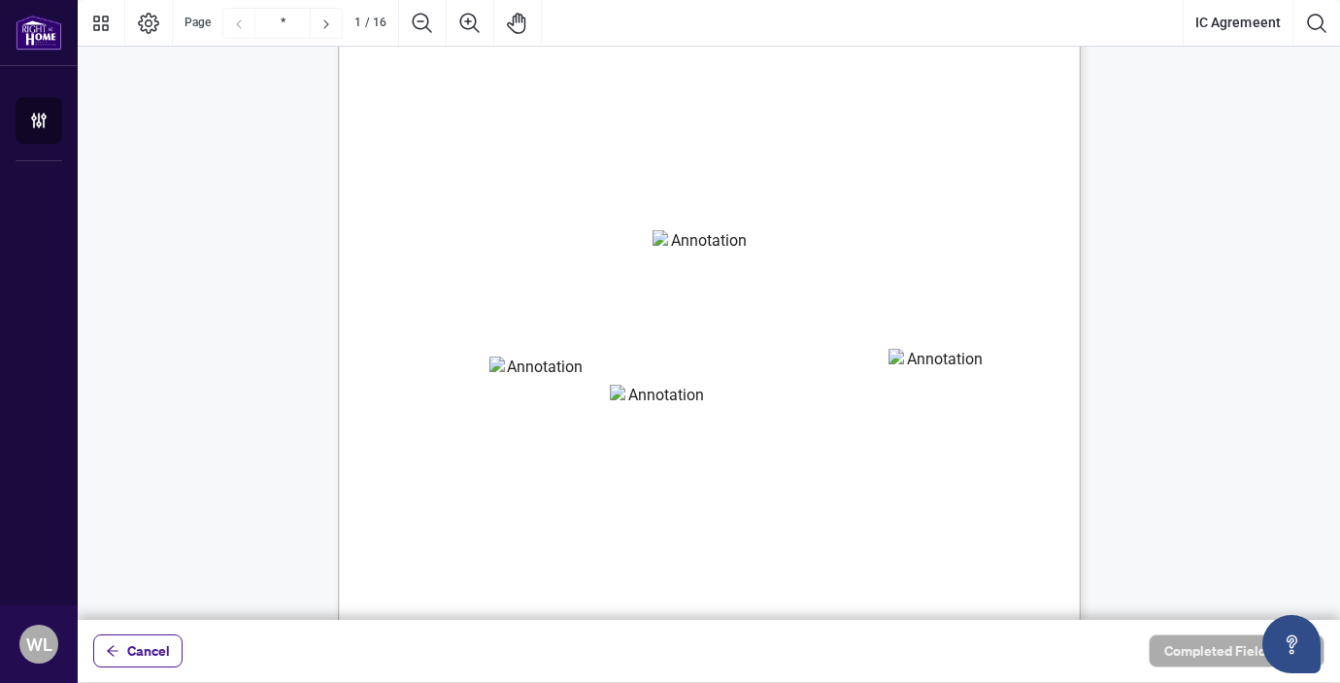
click at [688, 245] on textarea "01K5HW7RWAQM57P1NTZ7YHKKHC" at bounding box center [701, 244] width 97 height 29
type textarea "**********"
type textarea "*******"
drag, startPoint x: 643, startPoint y: 399, endPoint x: 643, endPoint y: 437, distance: 37.9
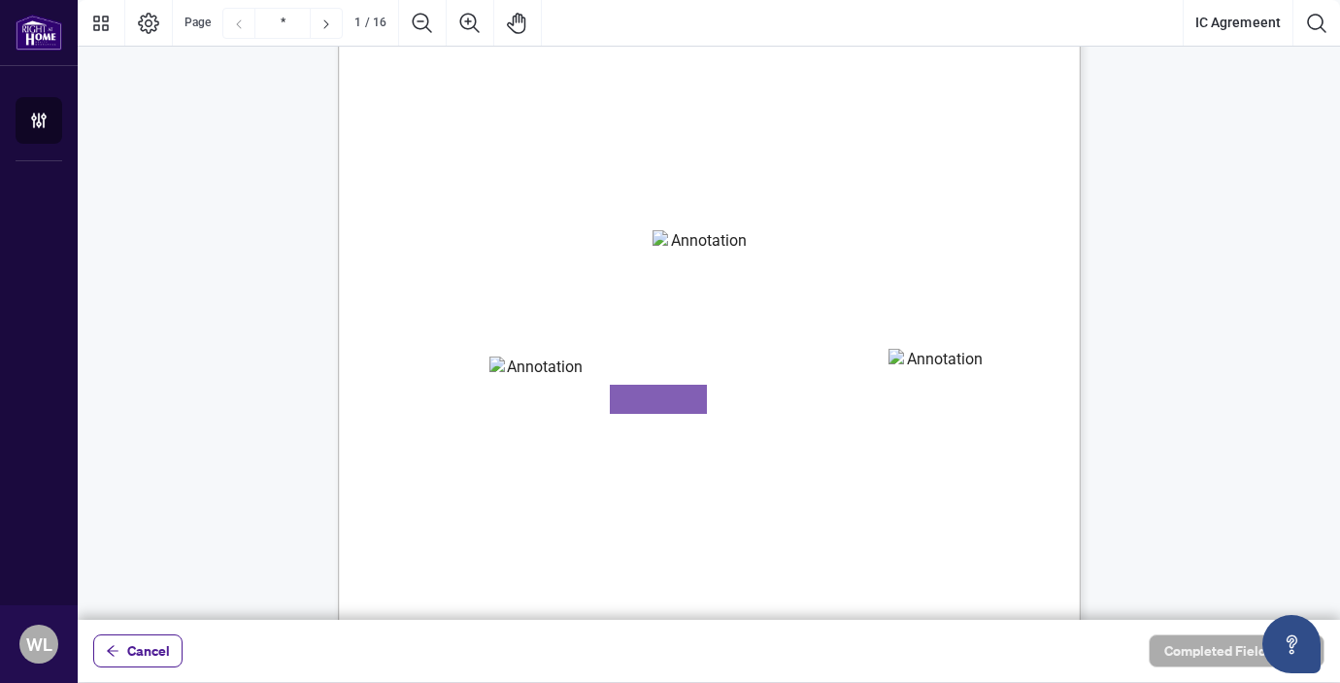
click at [643, 437] on div "INDEPENDENT CONTRACTOR AGREEMENT THIS AGREEMENT is made as of (the “Effective D…" at bounding box center [709, 476] width 743 height 961
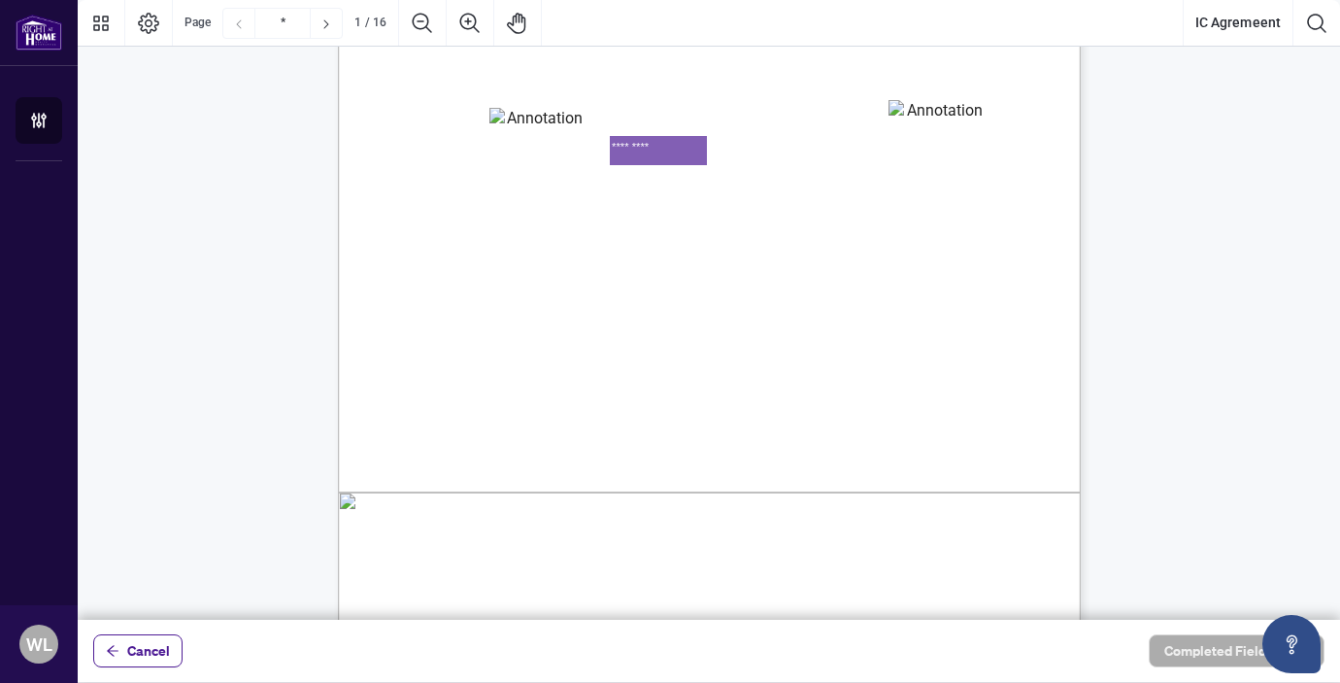
type textarea "*********"
click at [605, 436] on span "parties hereby agree as follows:" at bounding box center [515, 432] width 179 height 17
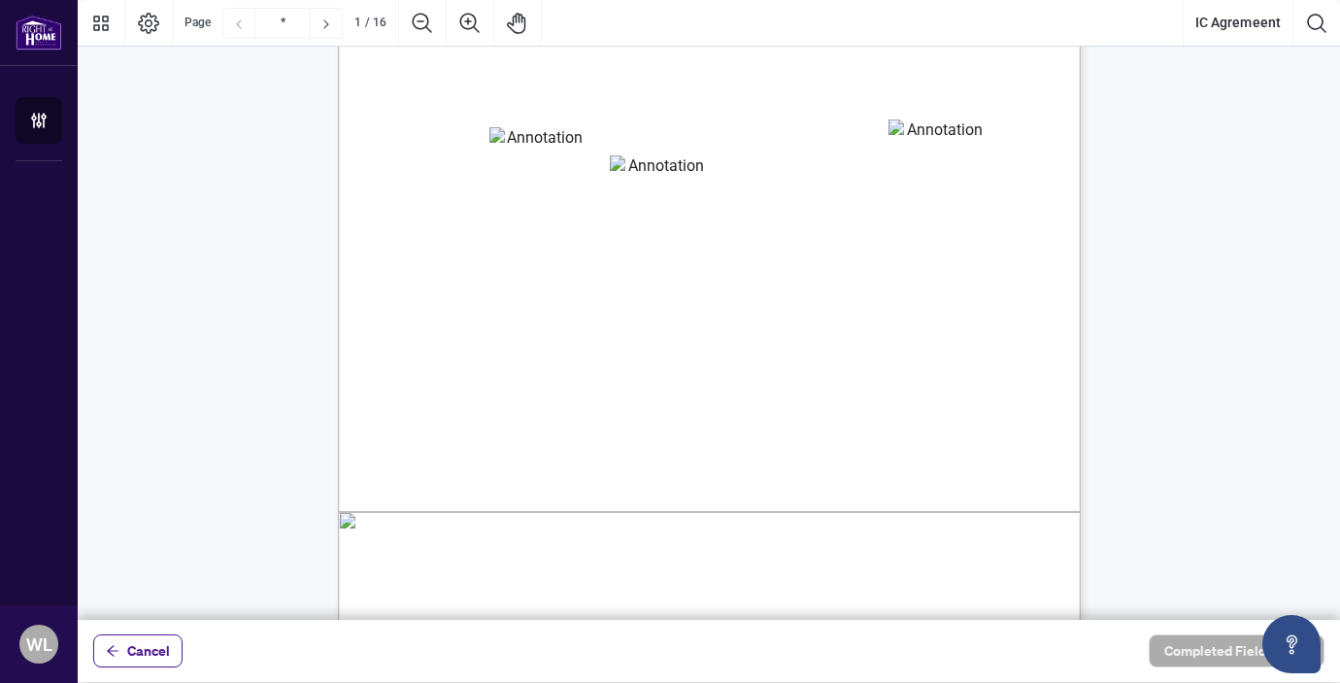
scroll to position [341, 0]
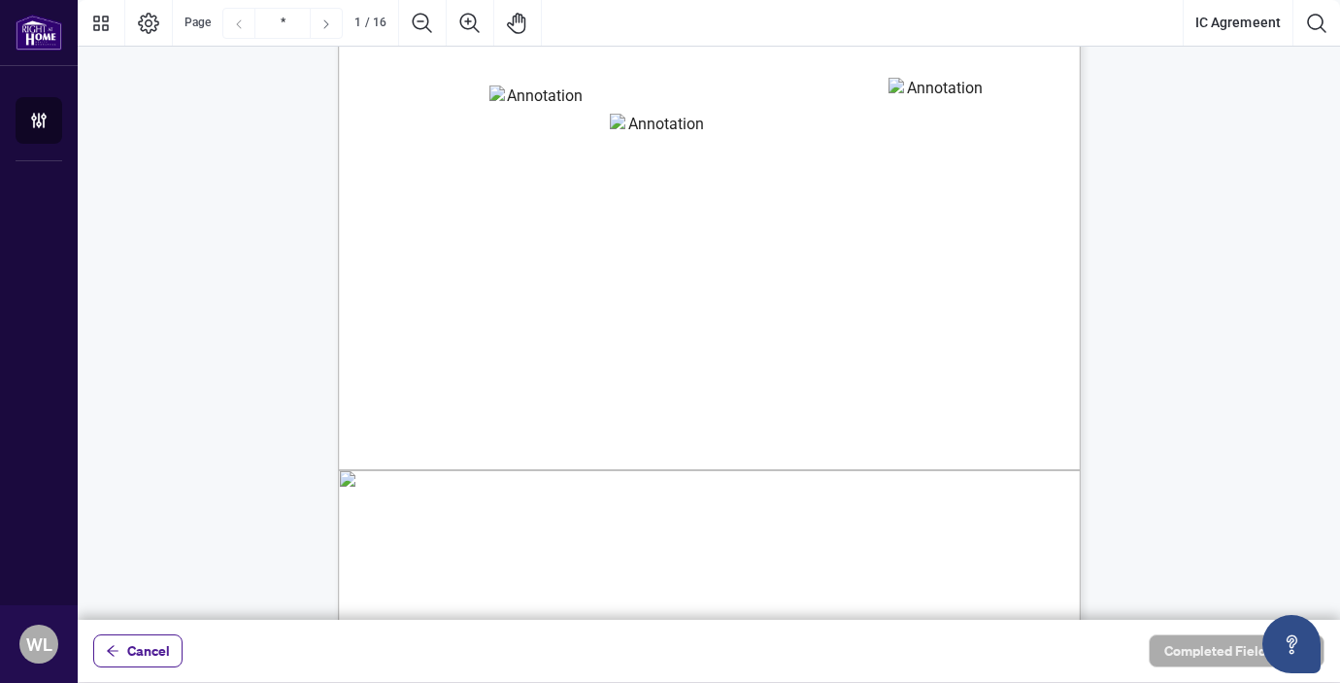
click at [331, 25] on icon "Next Page" at bounding box center [326, 25] width 16 height 16
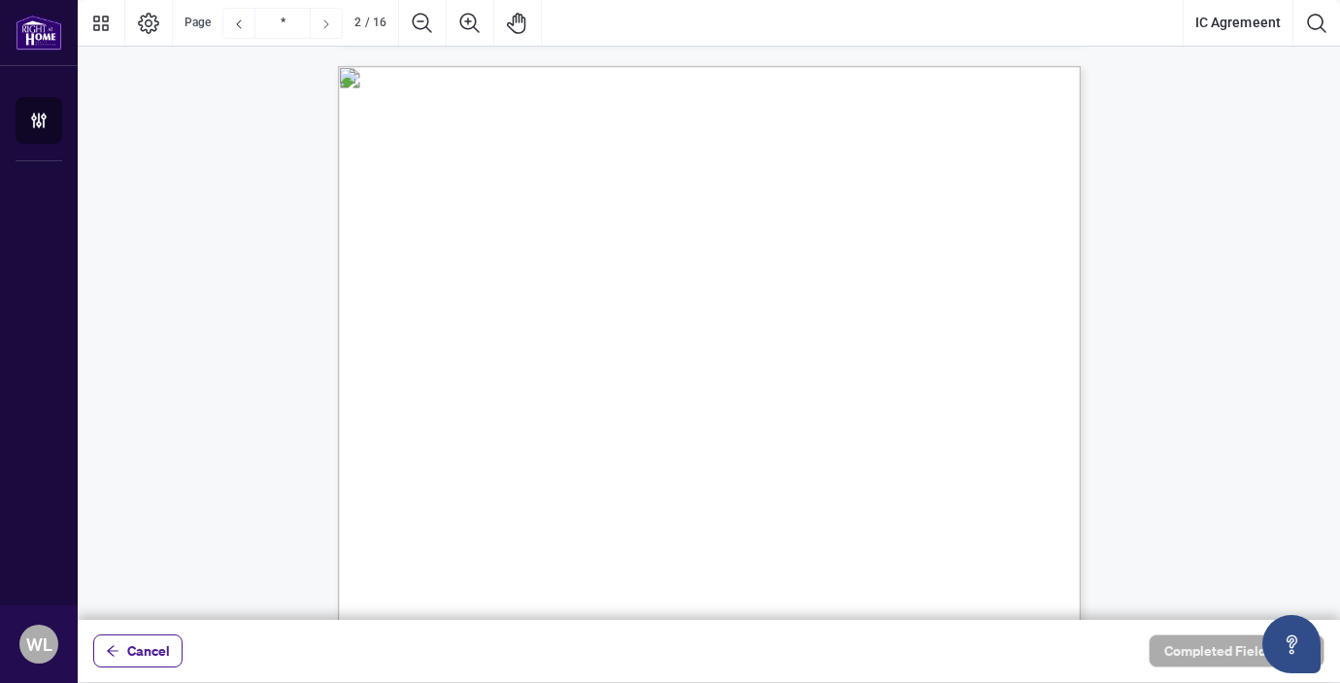
click at [331, 25] on icon "Next Page" at bounding box center [326, 25] width 16 height 16
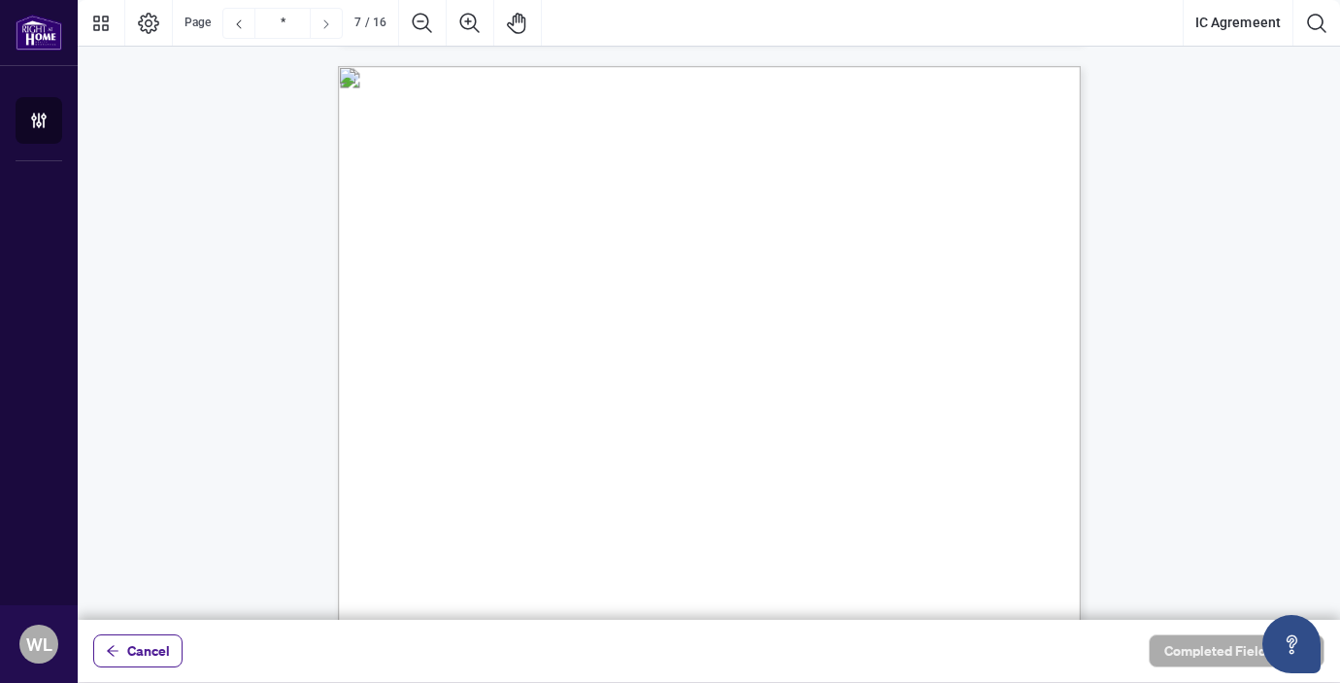
click at [331, 25] on icon "Next Page" at bounding box center [326, 25] width 16 height 16
type input "**"
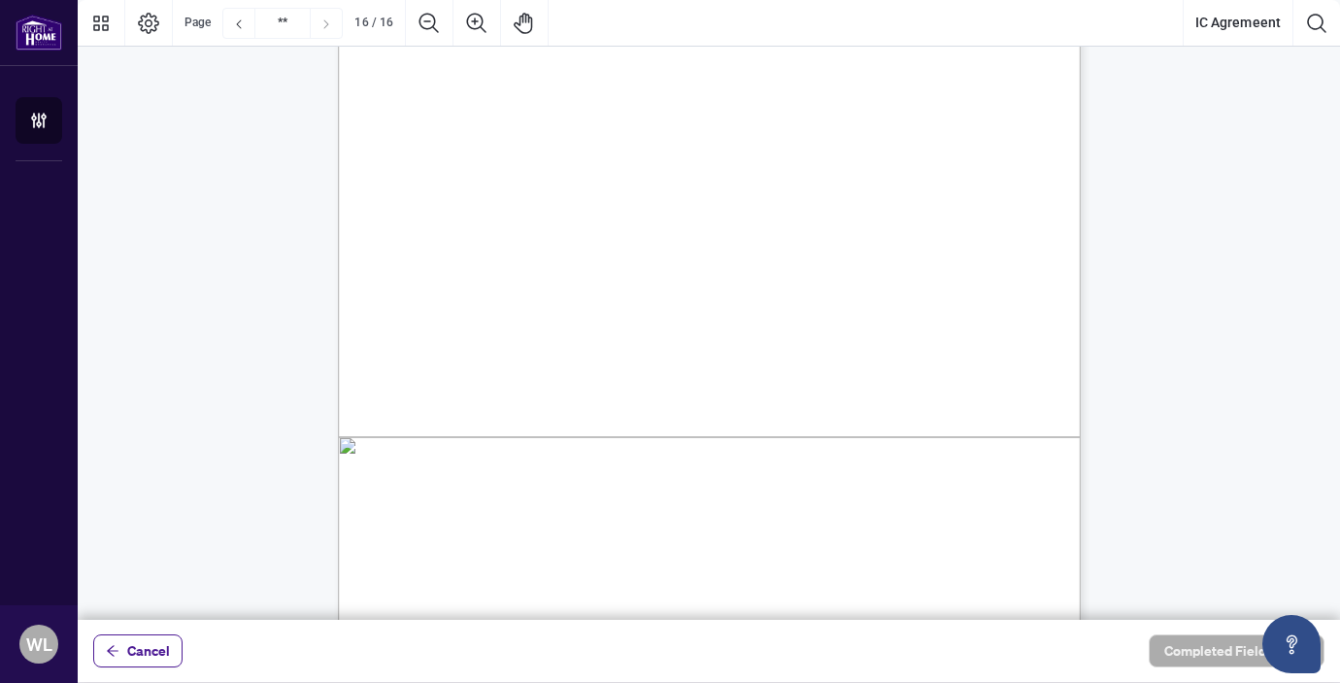
scroll to position [14780, 0]
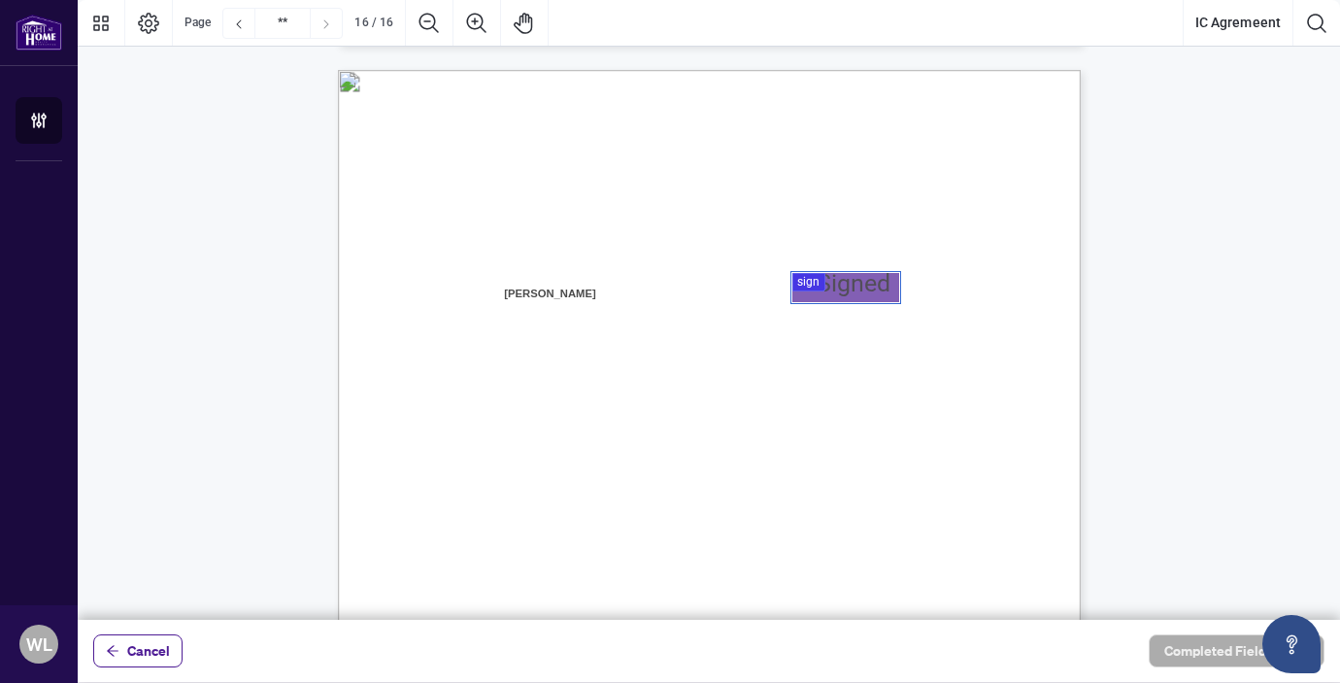
click at [887, 287] on div at bounding box center [709, 310] width 1262 height 620
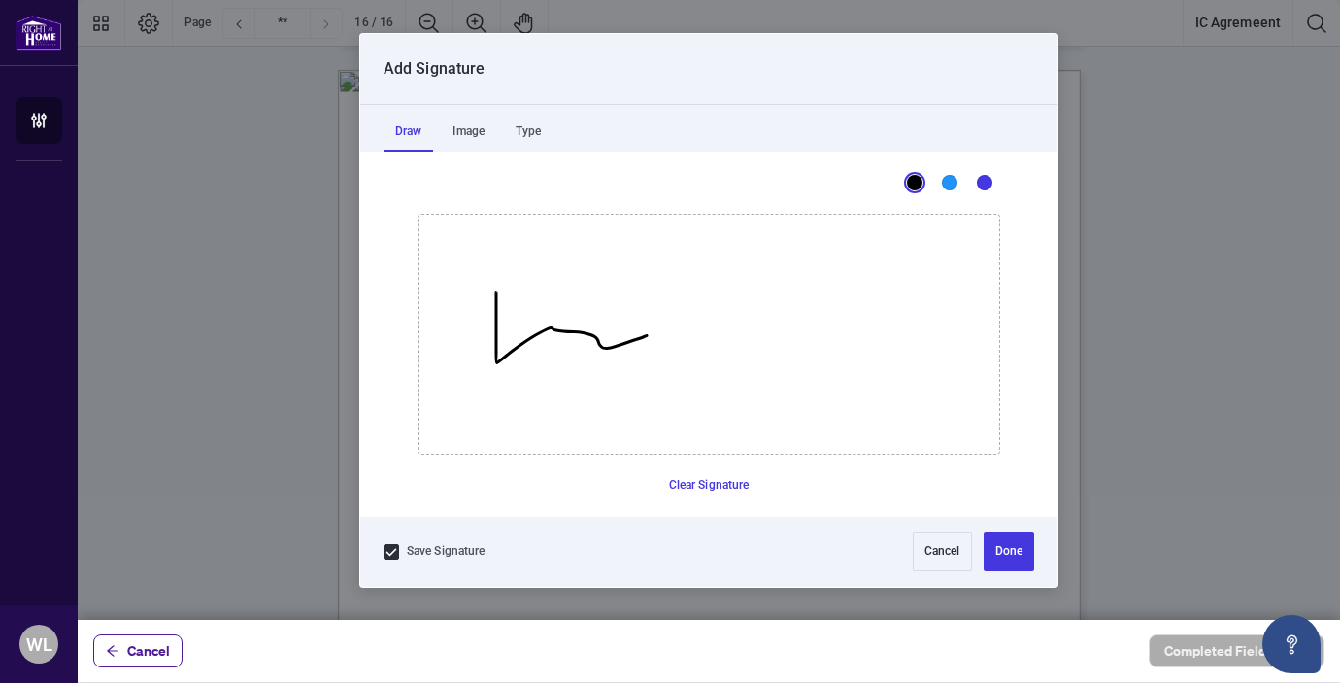
drag, startPoint x: 496, startPoint y: 292, endPoint x: 665, endPoint y: 330, distance: 173.1
drag, startPoint x: 774, startPoint y: 371, endPoint x: 848, endPoint y: 368, distance: 73.9
click at [1009, 541] on button "Done" at bounding box center [1009, 551] width 50 height 39
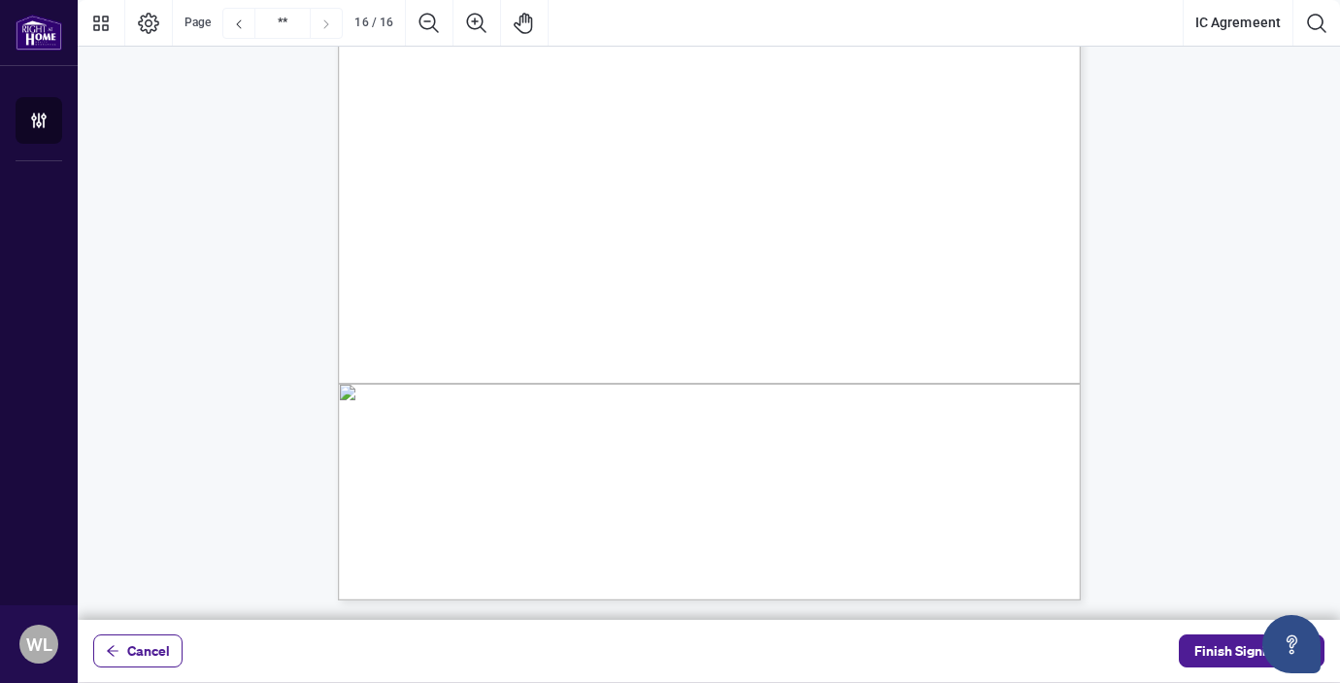
scroll to position [15211, 0]
click at [1209, 648] on span "Finish Signing" at bounding box center [1237, 650] width 87 height 31
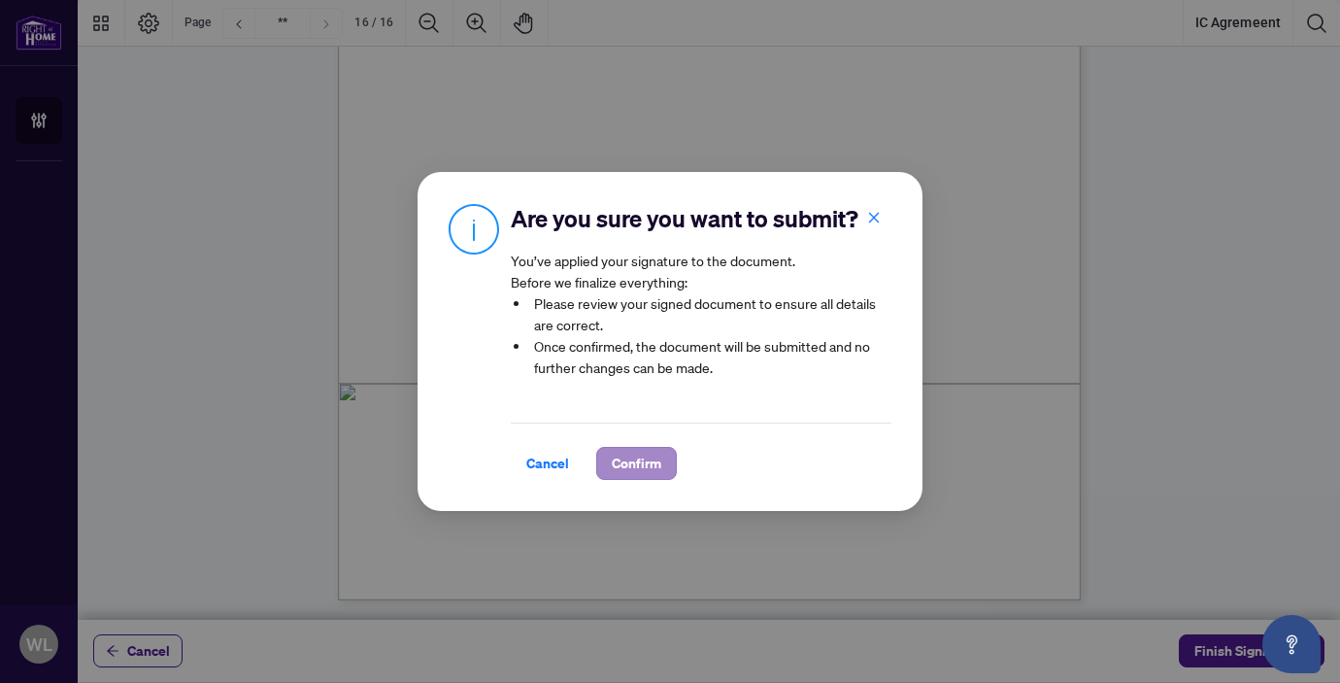
click at [643, 468] on span "Confirm" at bounding box center [637, 463] width 50 height 31
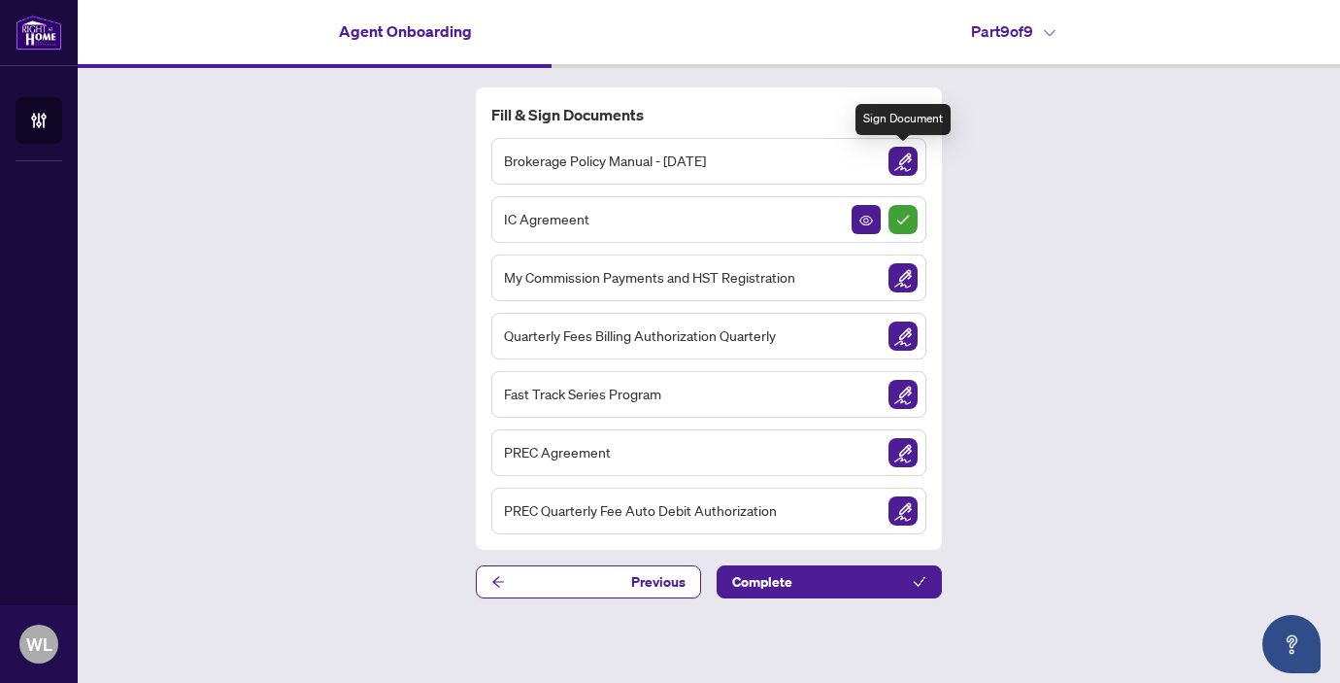
click at [903, 157] on img "Sign Document" at bounding box center [902, 161] width 29 height 29
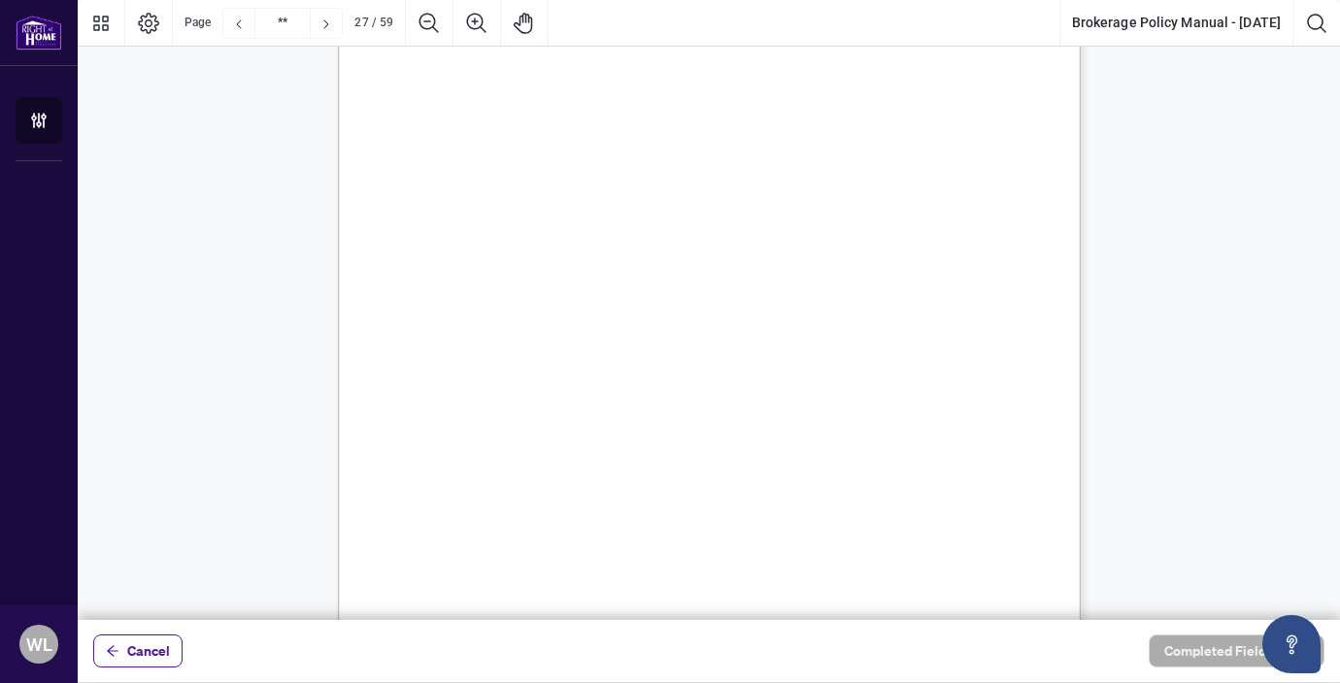
scroll to position [57591, 0]
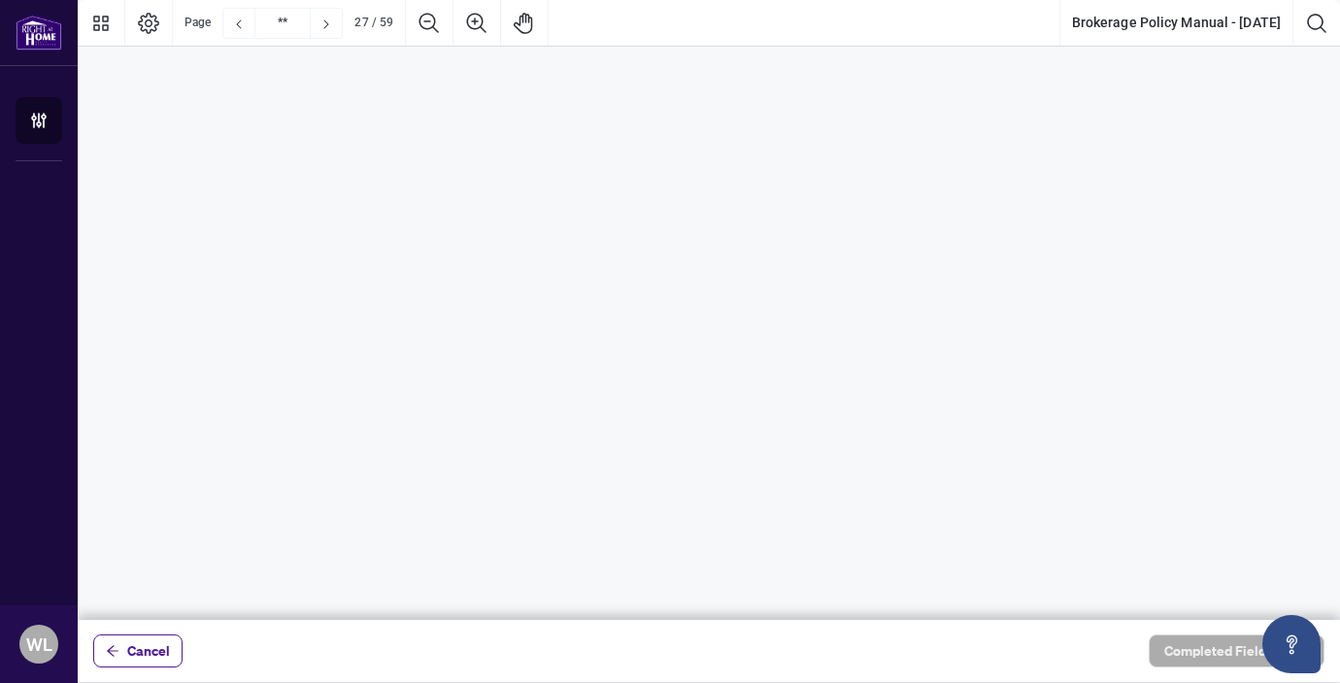
type input "**"
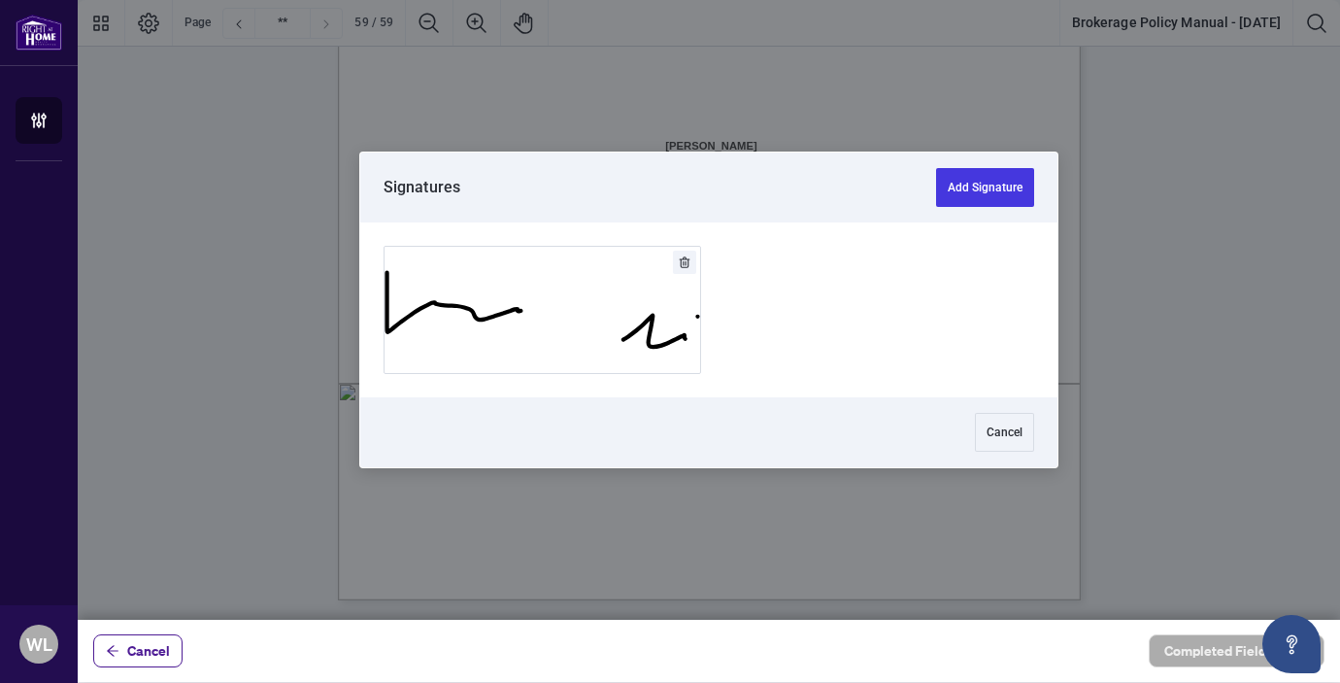
click at [594, 186] on div at bounding box center [709, 310] width 1262 height 620
click at [961, 180] on button "Add Signature" at bounding box center [985, 187] width 98 height 39
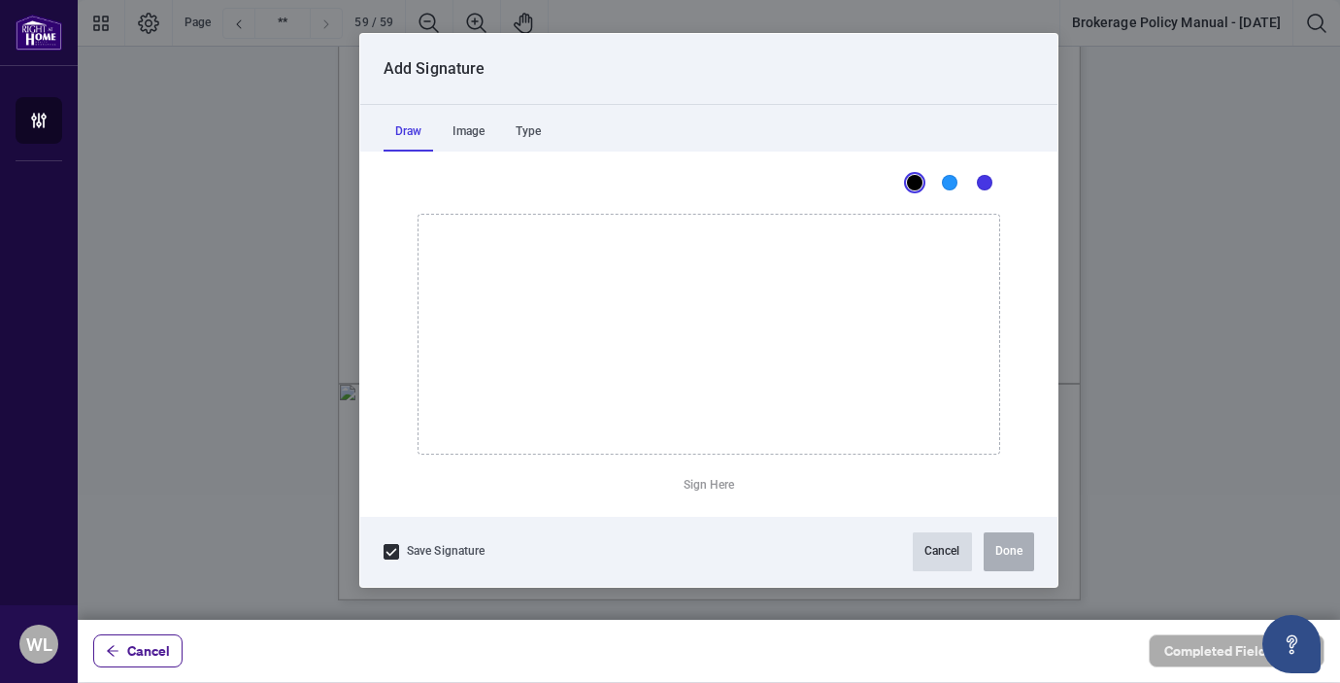
click at [941, 558] on button "Cancel" at bounding box center [942, 551] width 59 height 39
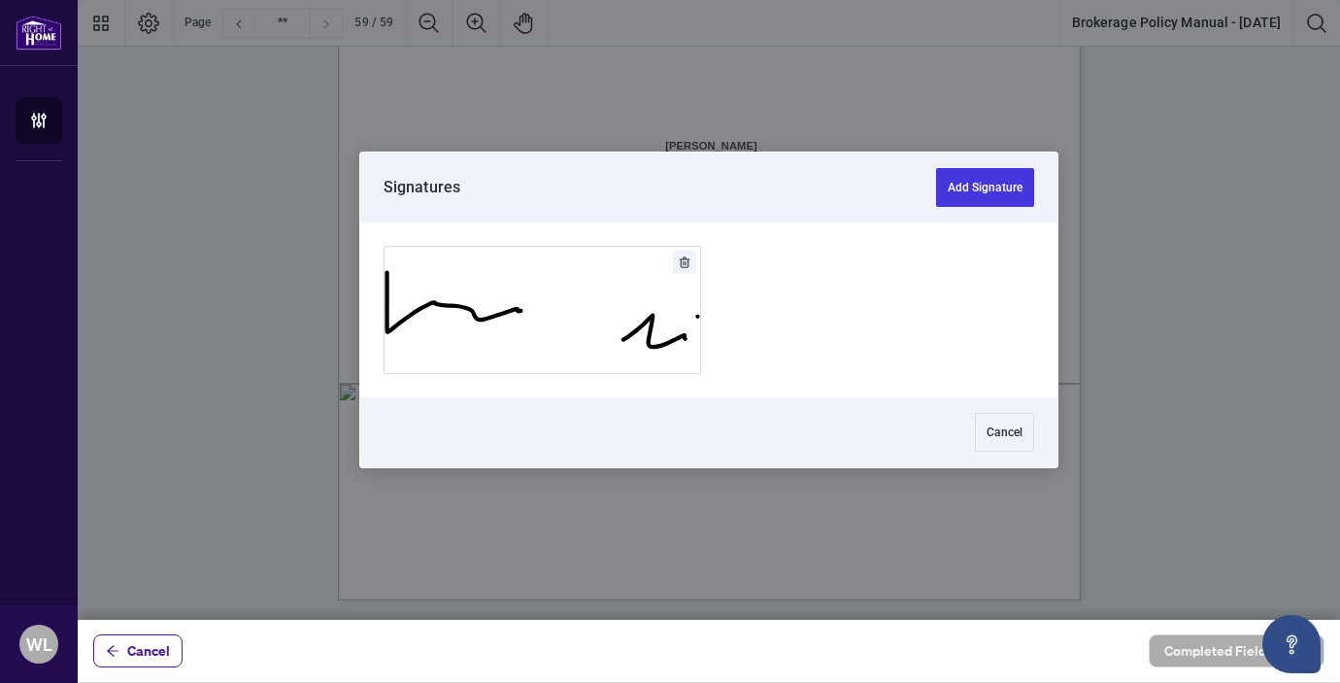
click at [601, 177] on div at bounding box center [709, 310] width 1262 height 620
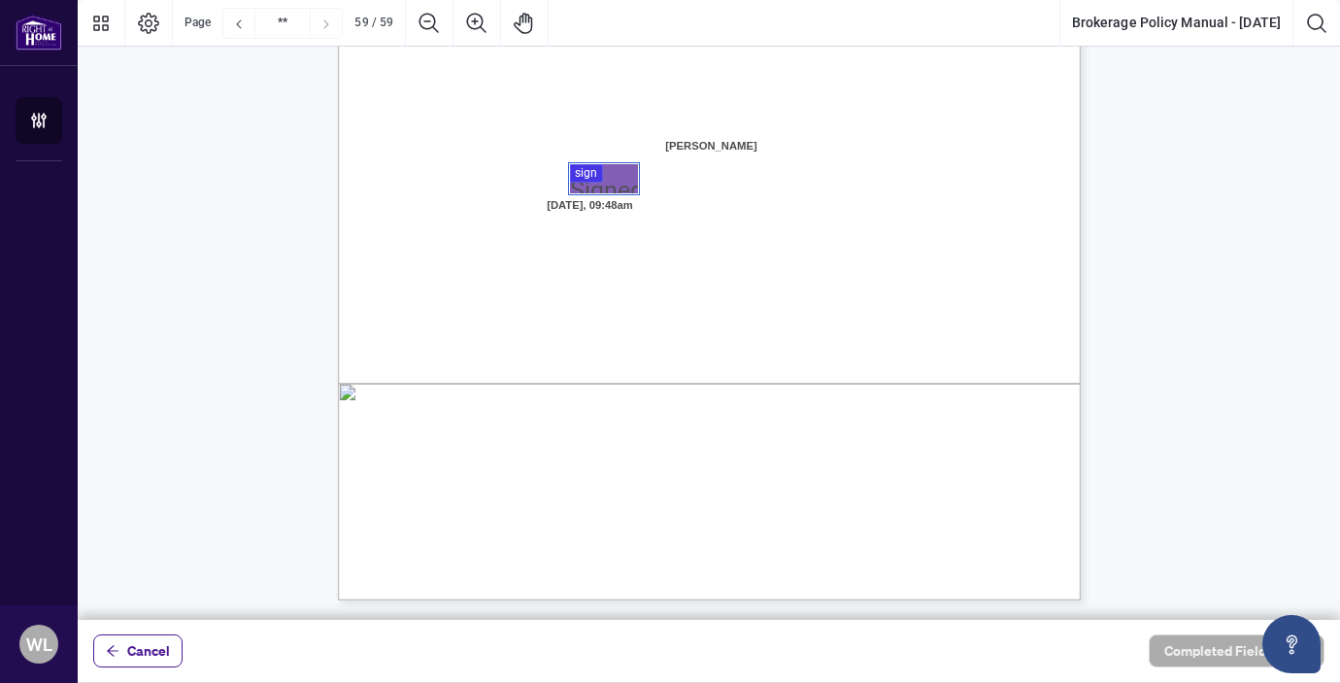
click at [547, 307] on button "Add Signature" at bounding box center [551, 310] width 300 height 120
click at [1200, 649] on span "Finish Signing" at bounding box center [1237, 650] width 87 height 31
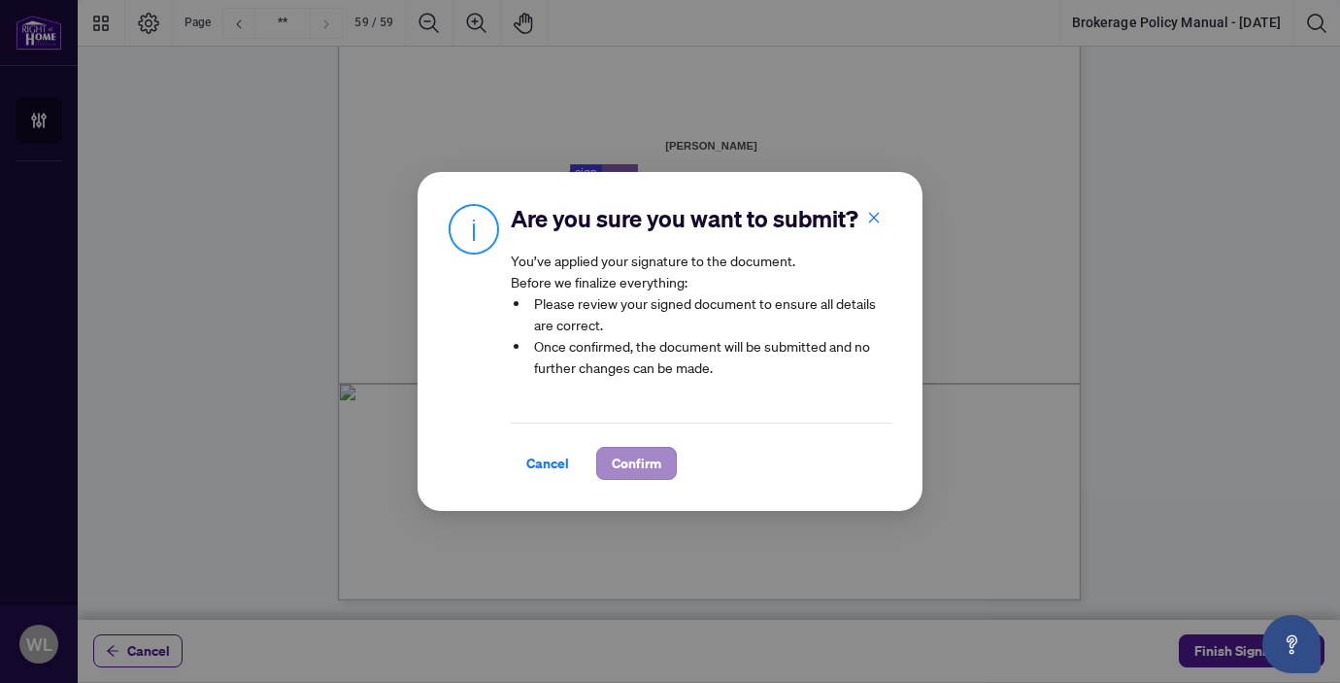
click at [634, 471] on span "Confirm" at bounding box center [637, 463] width 50 height 31
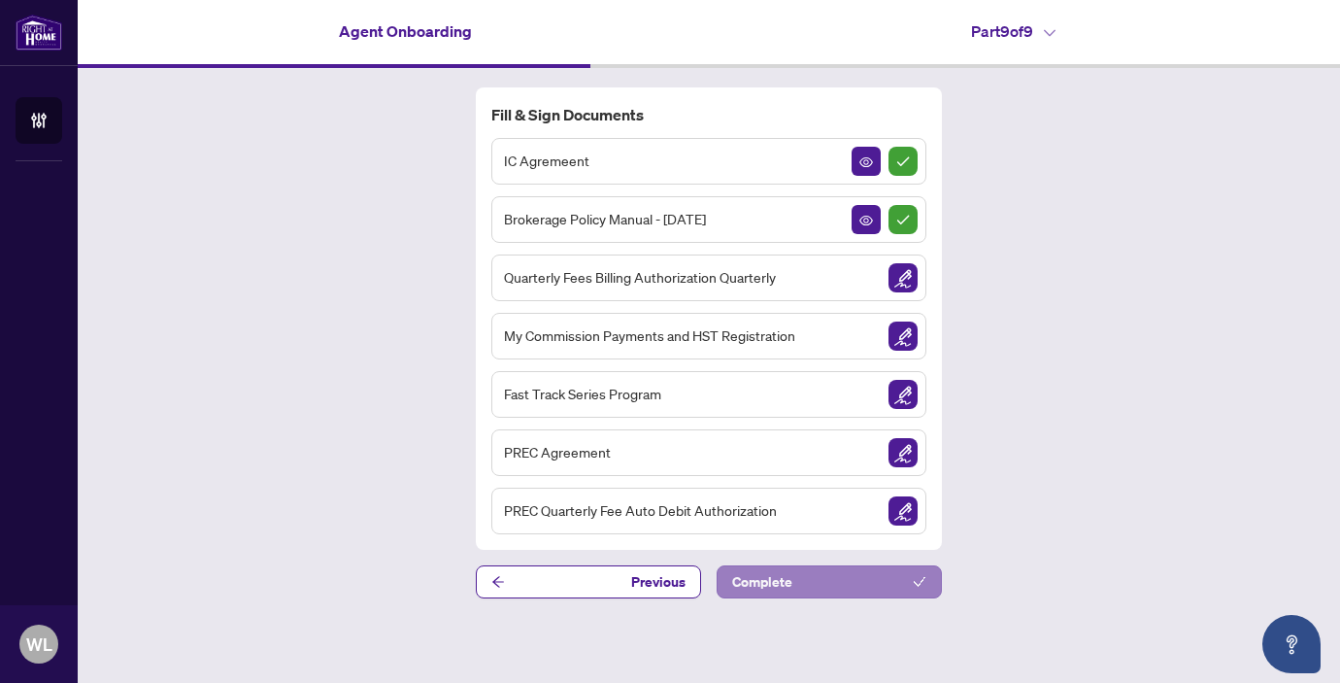
click at [786, 575] on span "Complete" at bounding box center [762, 581] width 60 height 31
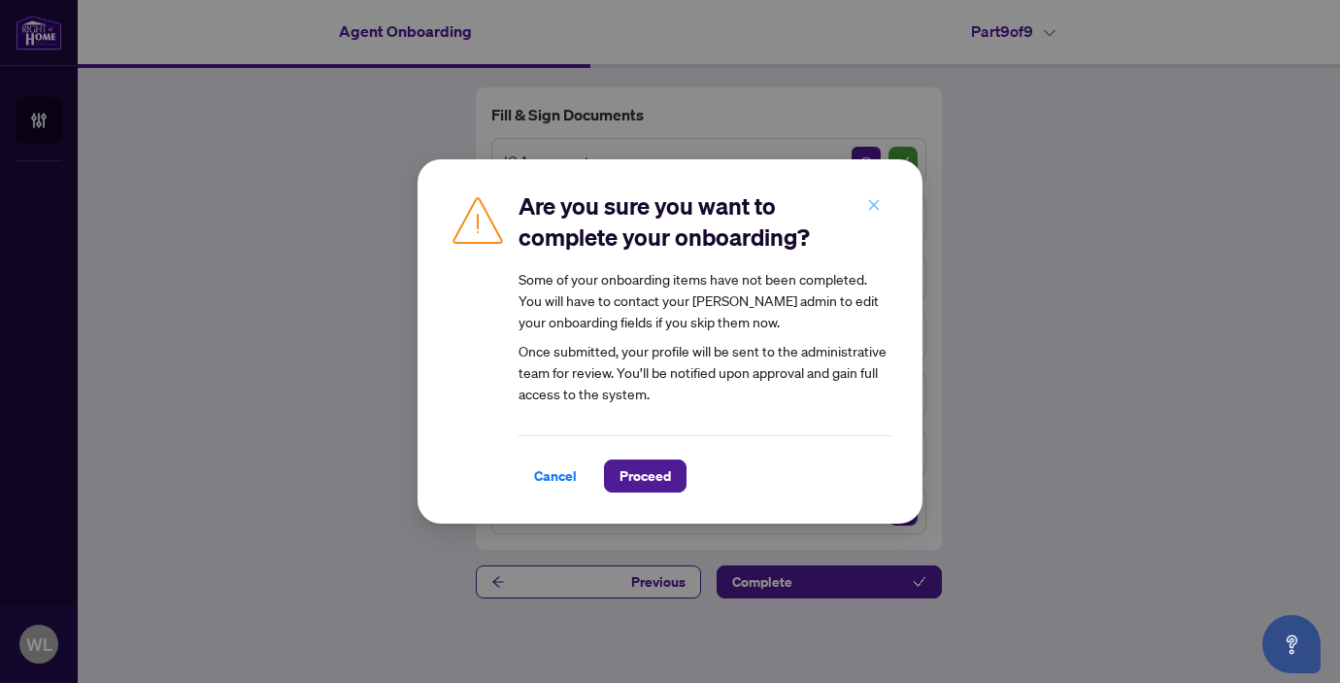
click at [876, 206] on icon "close" at bounding box center [874, 205] width 14 height 14
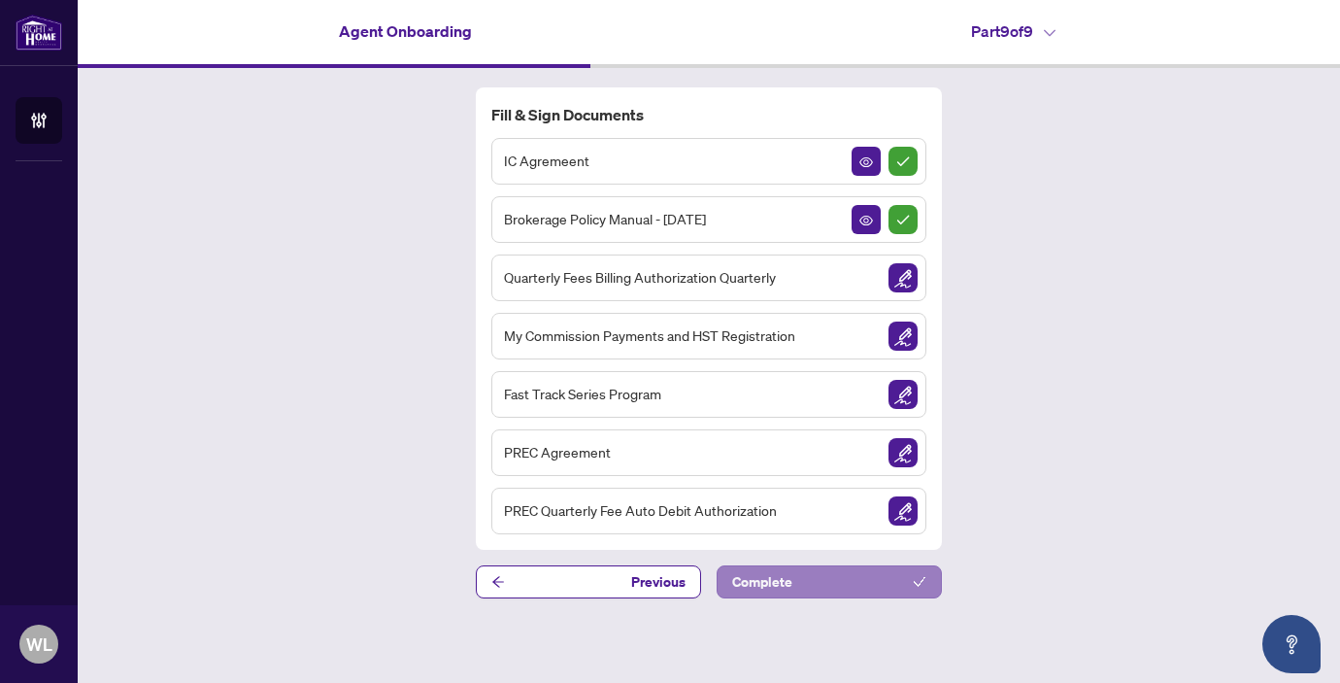
click at [828, 591] on button "Complete" at bounding box center [829, 581] width 225 height 33
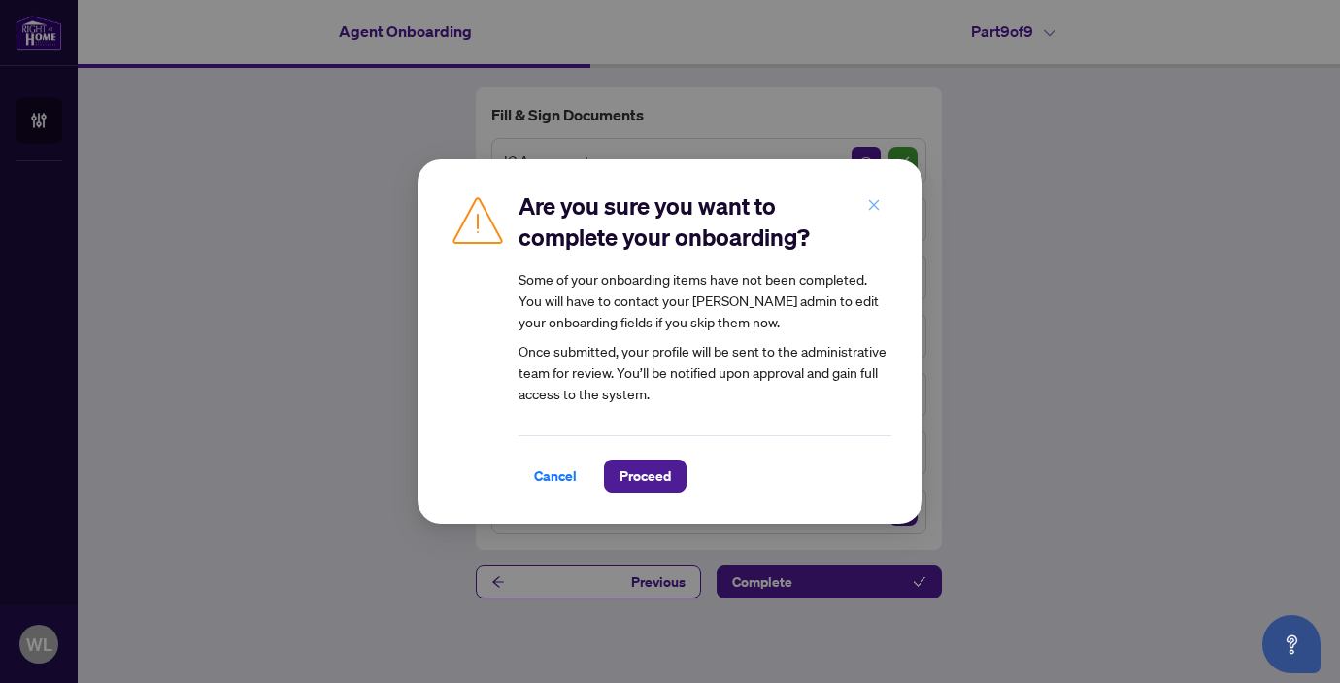
click at [883, 209] on button "button" at bounding box center [873, 204] width 39 height 33
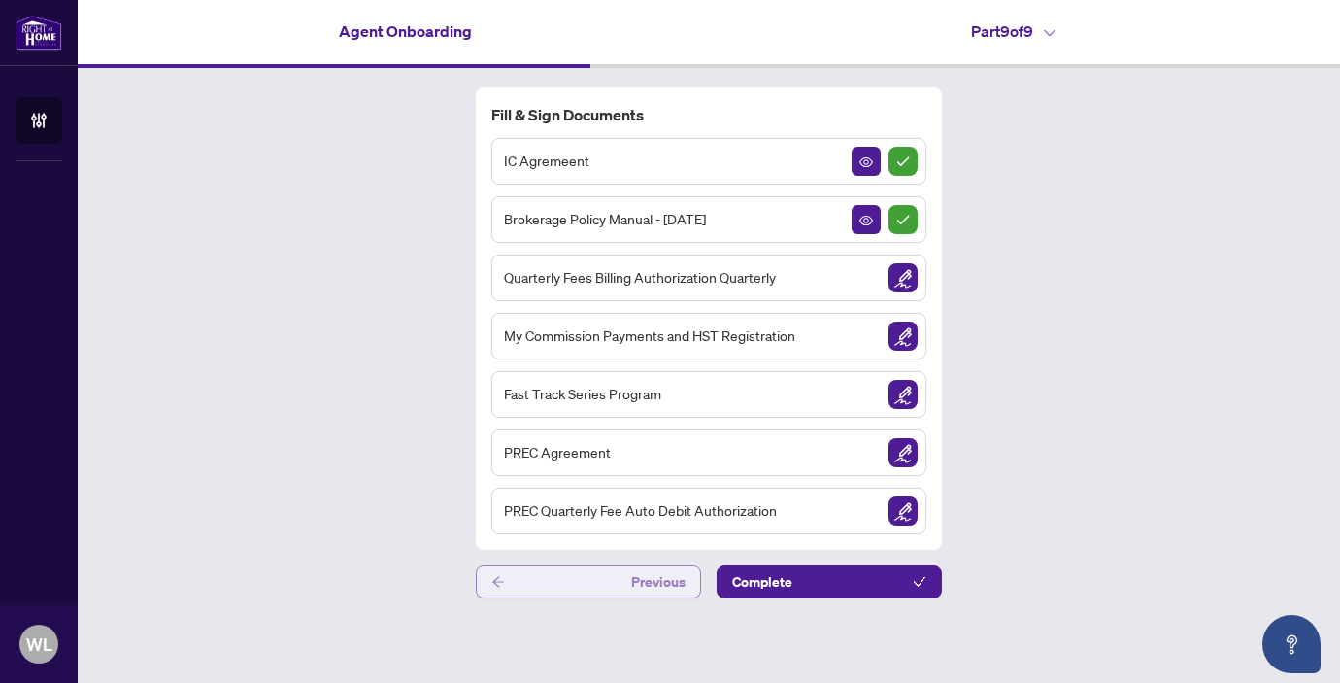
click at [611, 586] on button "Previous" at bounding box center [588, 581] width 225 height 33
